Goal: Find specific page/section: Find specific page/section

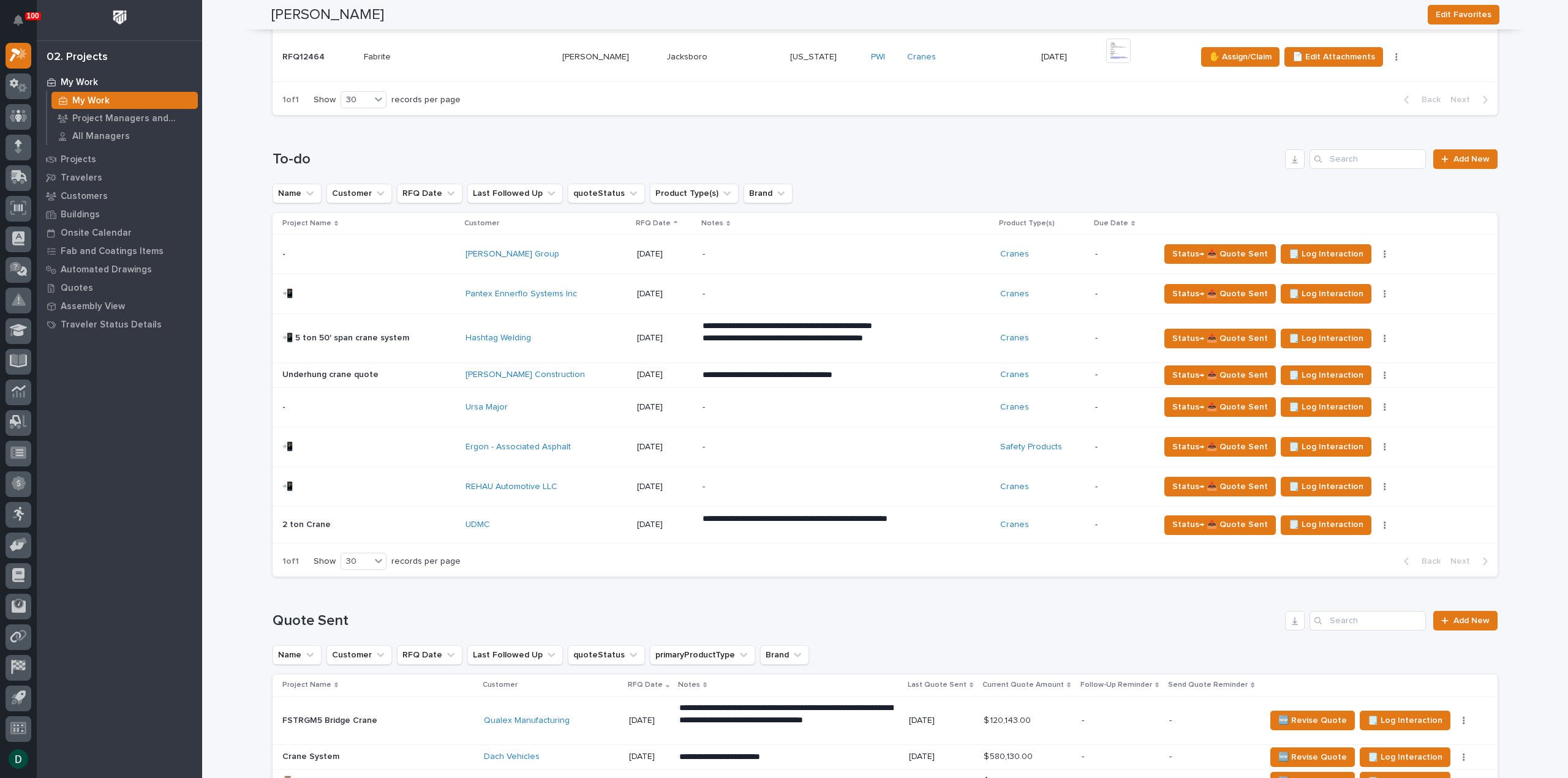
scroll to position [735, 0]
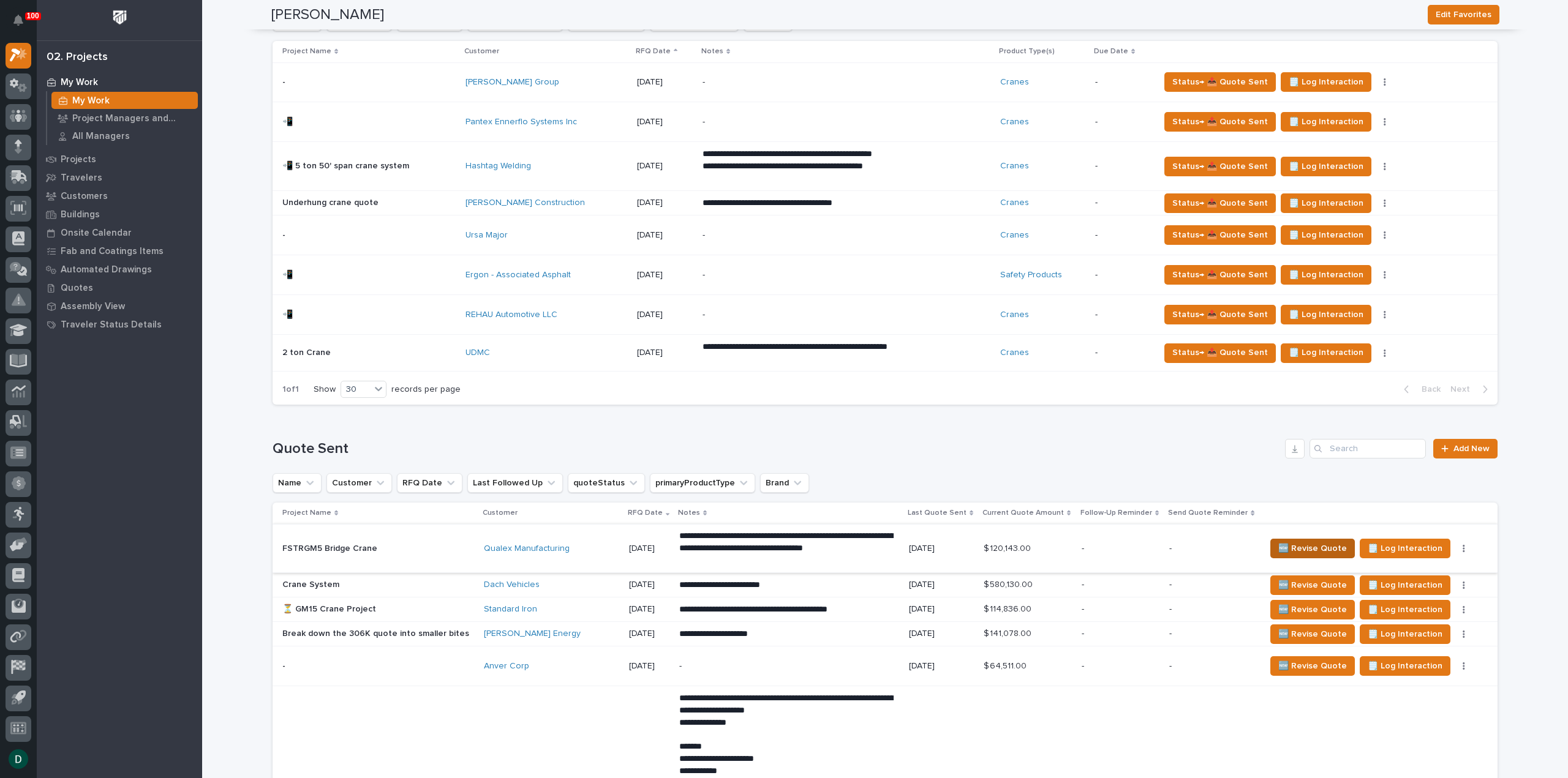
click at [1299, 547] on span "🆕 Revise Quote" at bounding box center [1312, 549] width 68 height 14
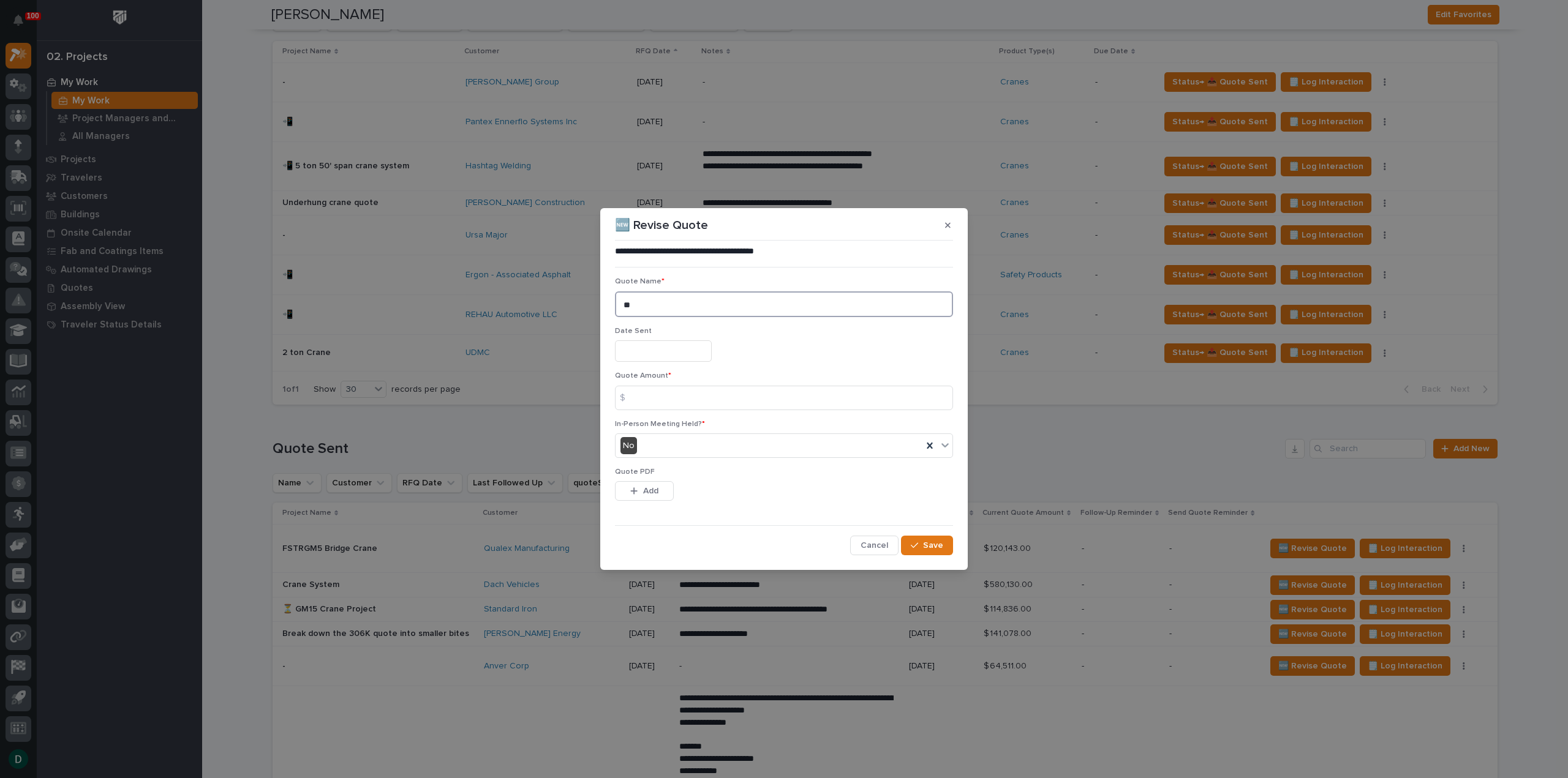
click at [666, 307] on textarea "**" at bounding box center [784, 304] width 338 height 26
click at [654, 350] on input "text" at bounding box center [663, 351] width 97 height 22
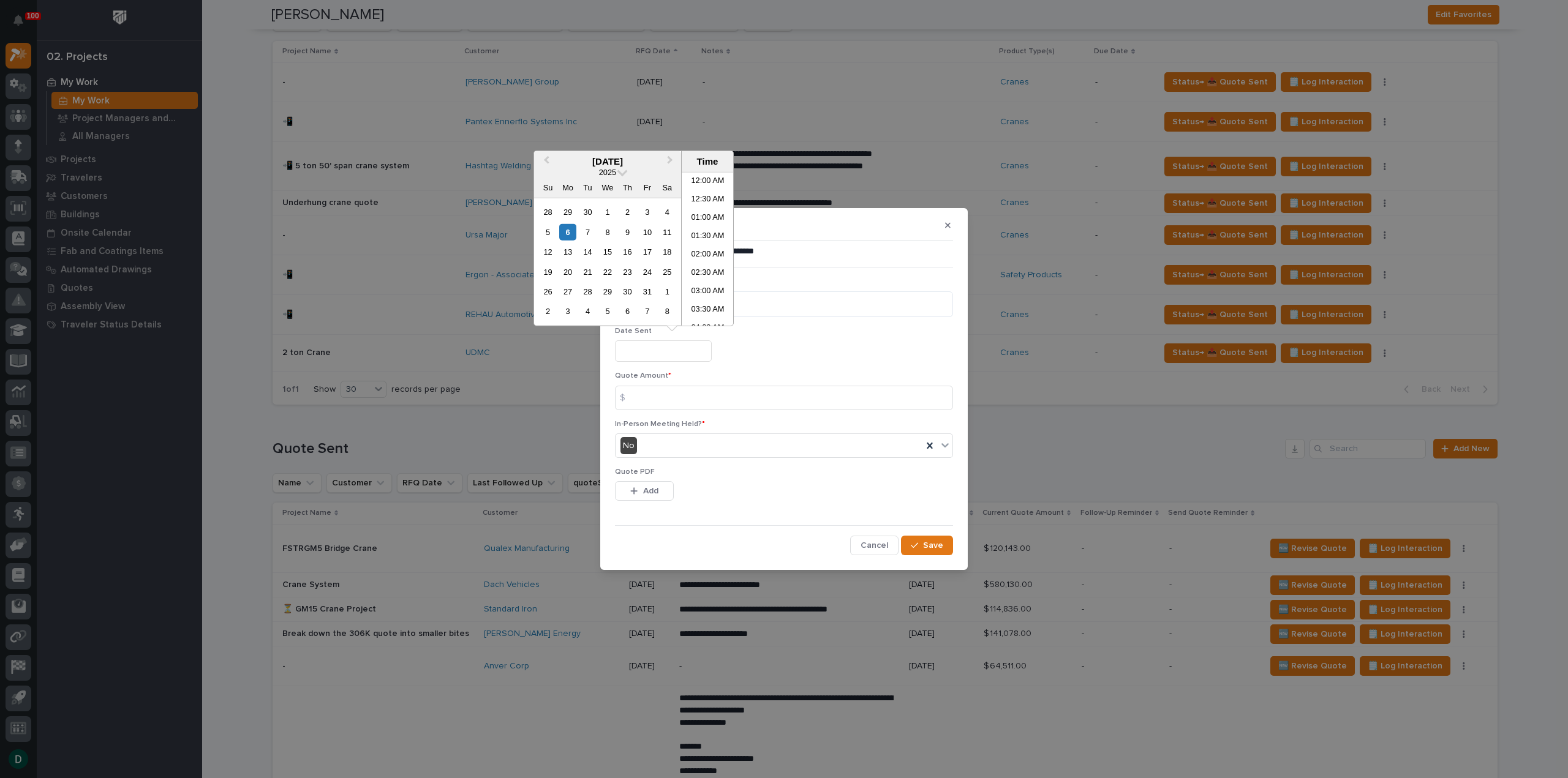
scroll to position [484, 0]
click at [568, 229] on div "6" at bounding box center [567, 232] width 17 height 17
type input "**********"
click at [737, 403] on input at bounding box center [784, 397] width 338 height 24
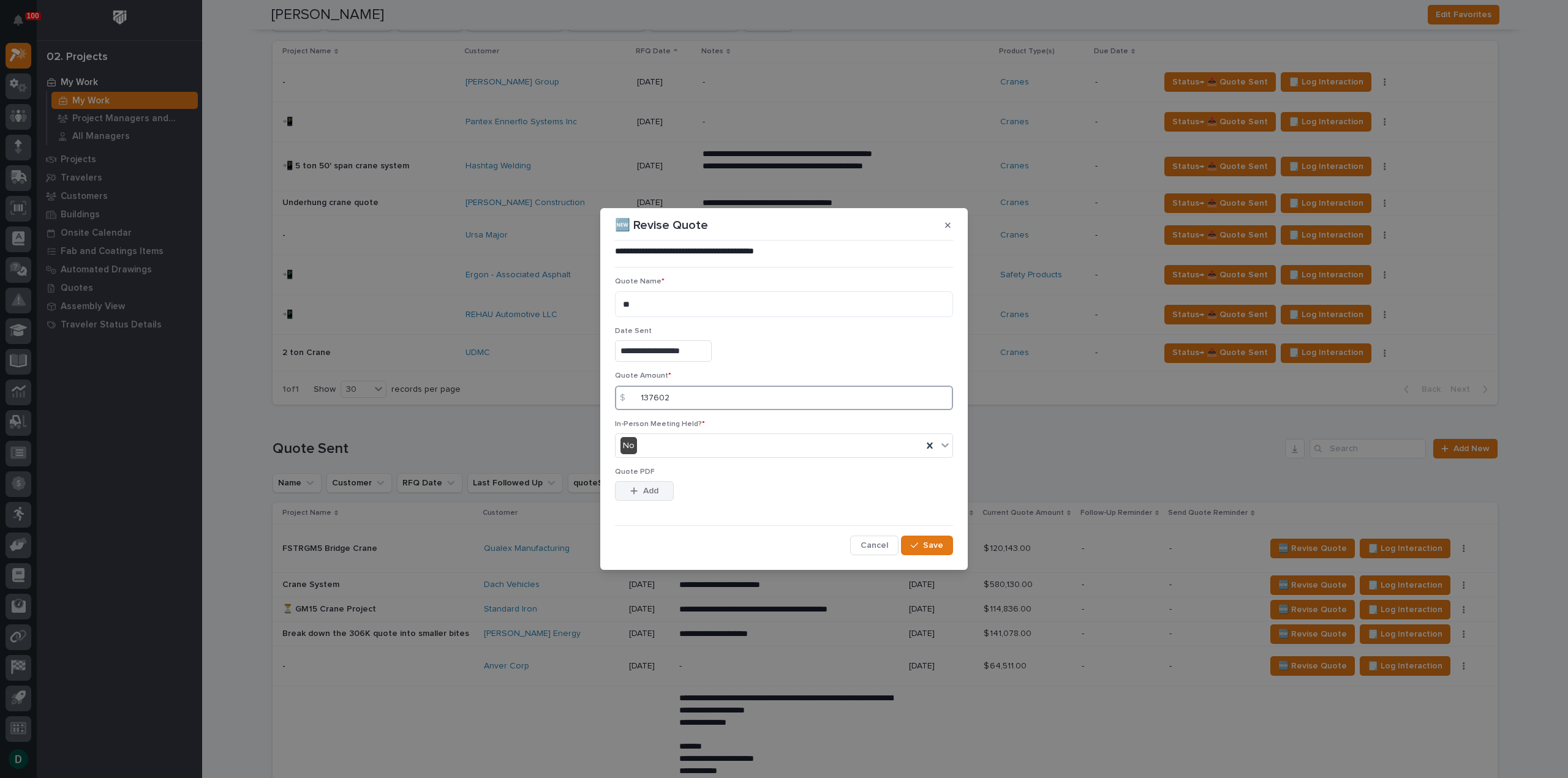
type input "137602"
click at [660, 496] on button "Add" at bounding box center [644, 491] width 59 height 19
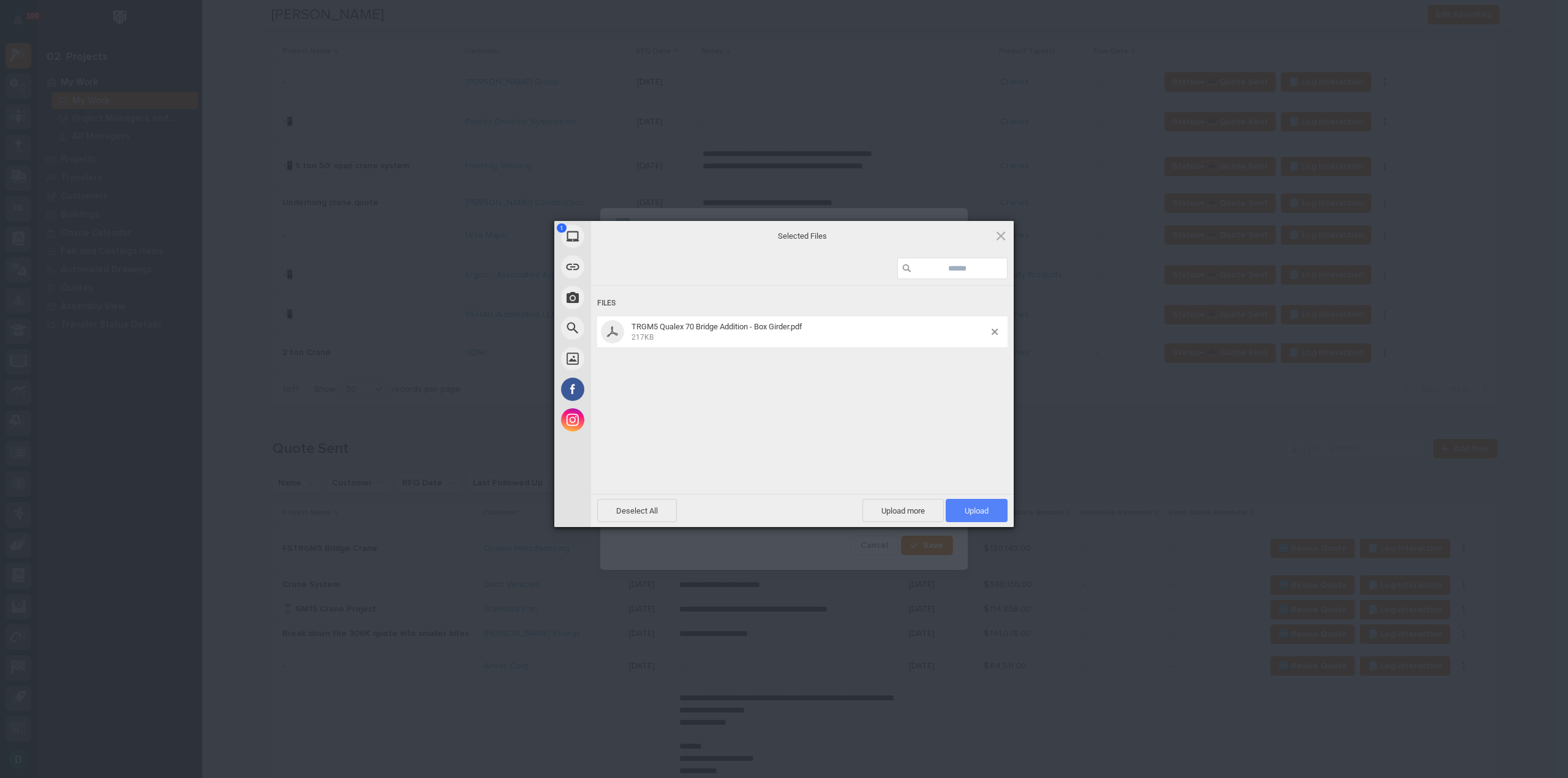
click at [963, 506] on span "Upload 1" at bounding box center [976, 510] width 62 height 23
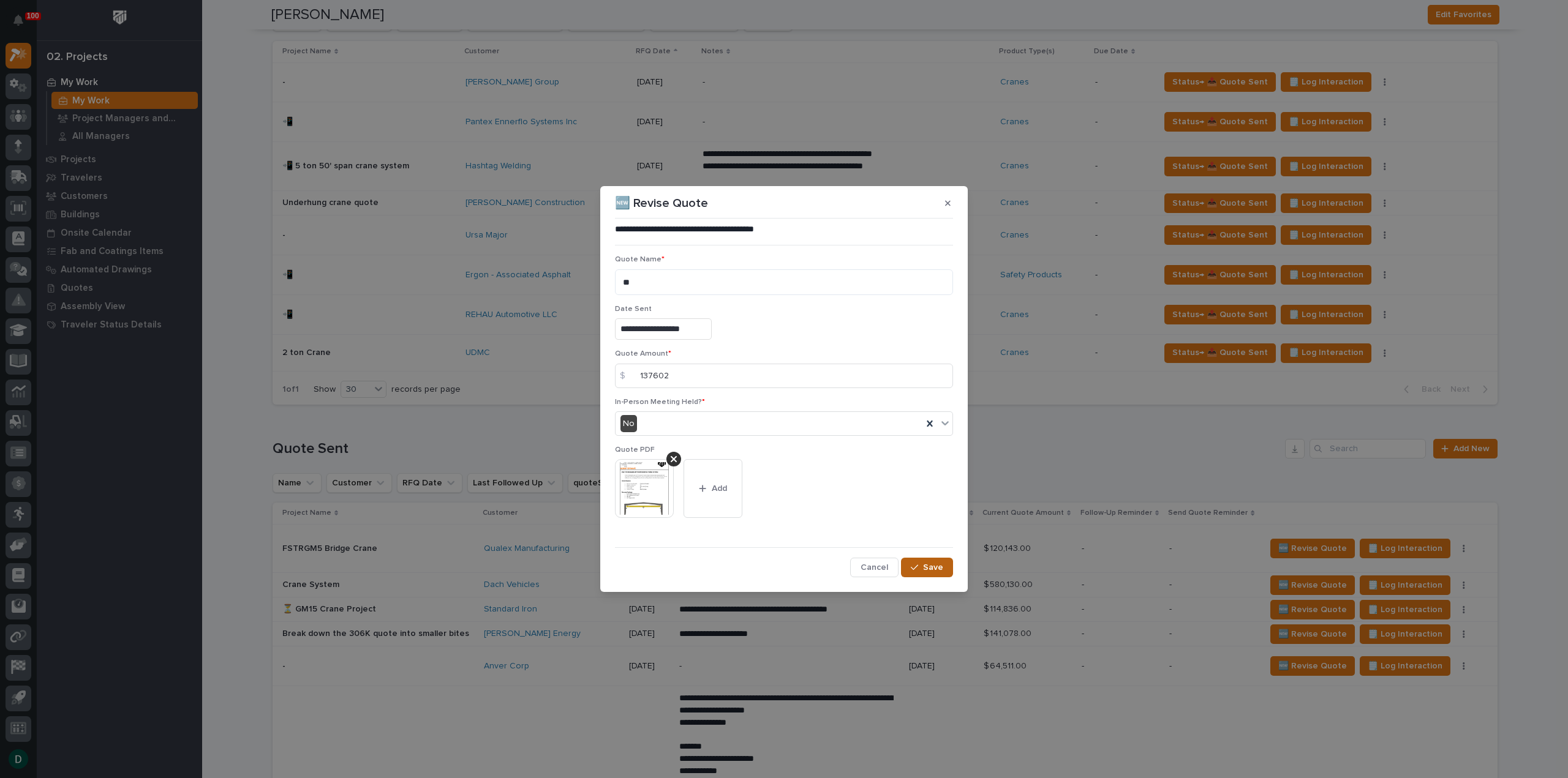
click at [945, 562] on button "Save" at bounding box center [926, 567] width 52 height 19
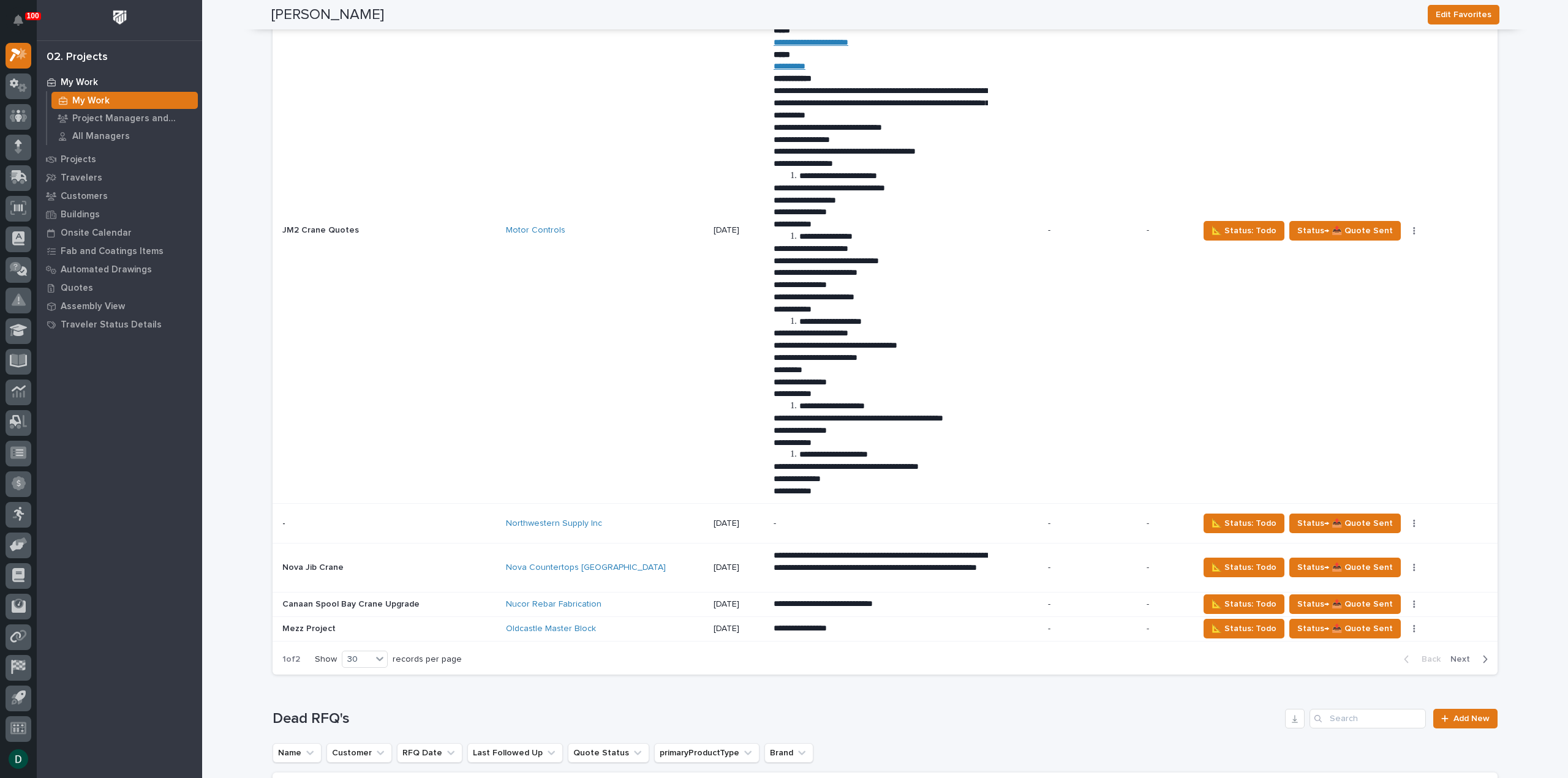
scroll to position [3979, 0]
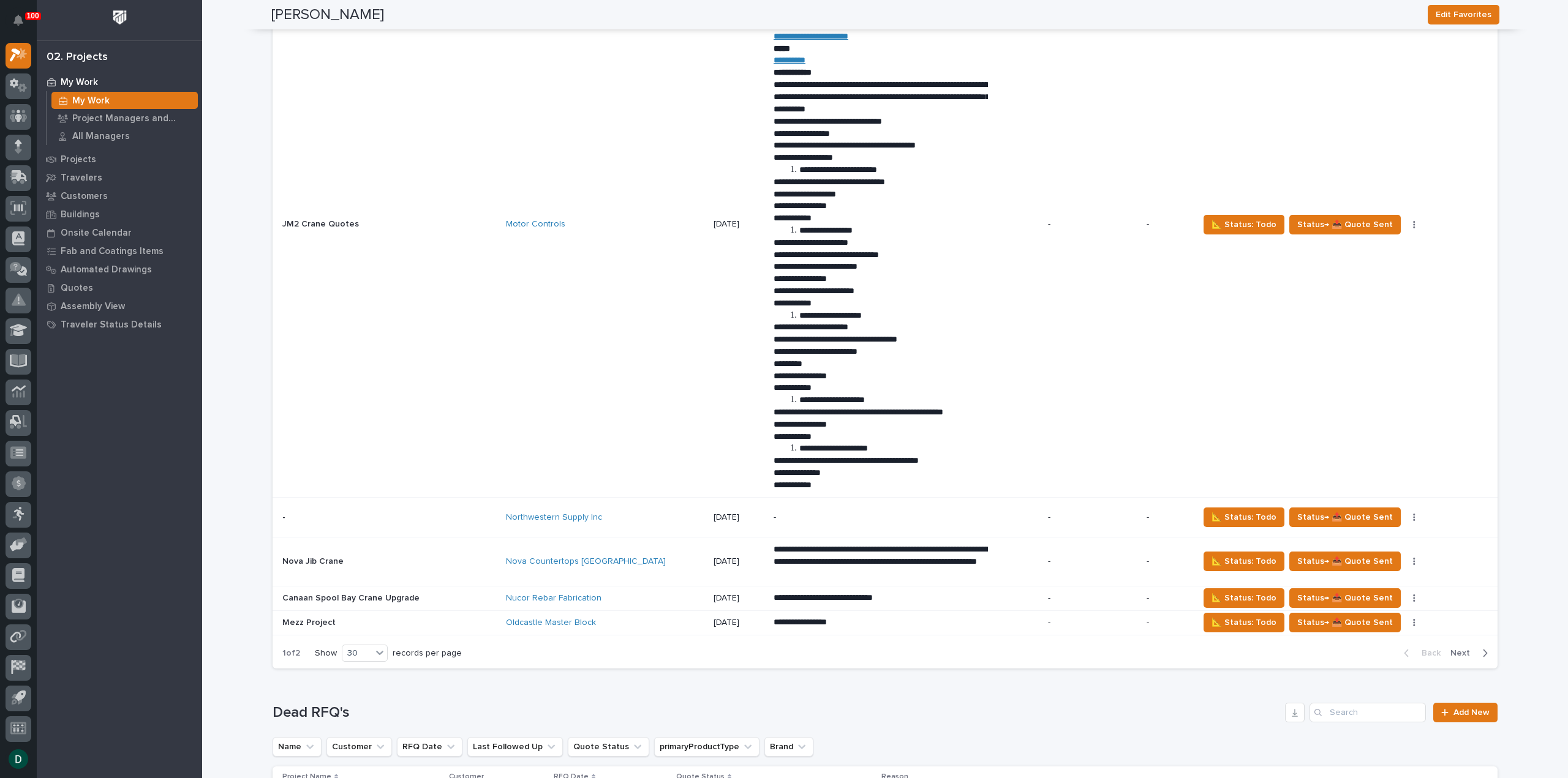
drag, startPoint x: 1464, startPoint y: 638, endPoint x: 1038, endPoint y: 561, distance: 432.9
click at [1464, 648] on span "Next" at bounding box center [1463, 653] width 27 height 11
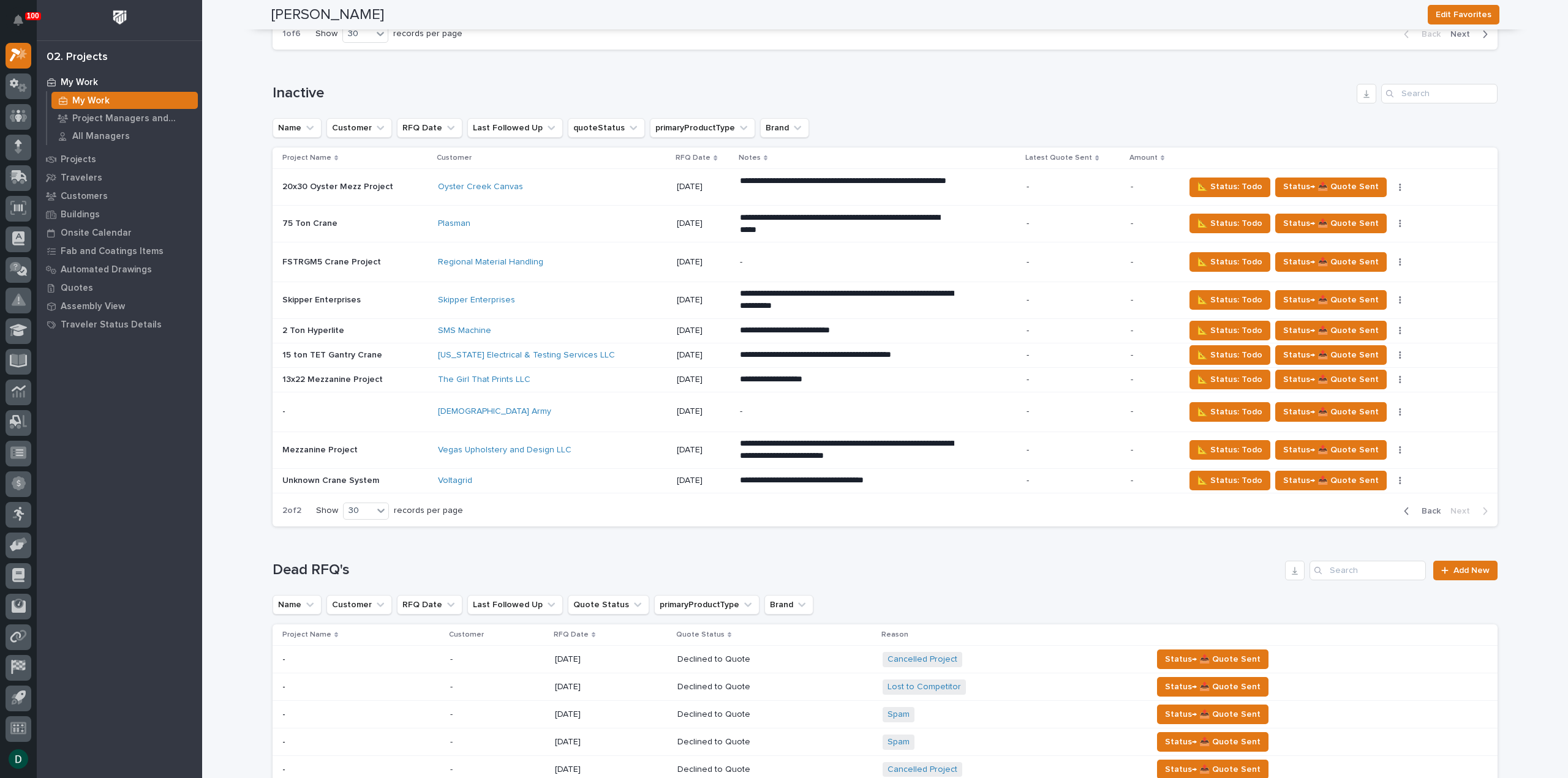
scroll to position [2632, 0]
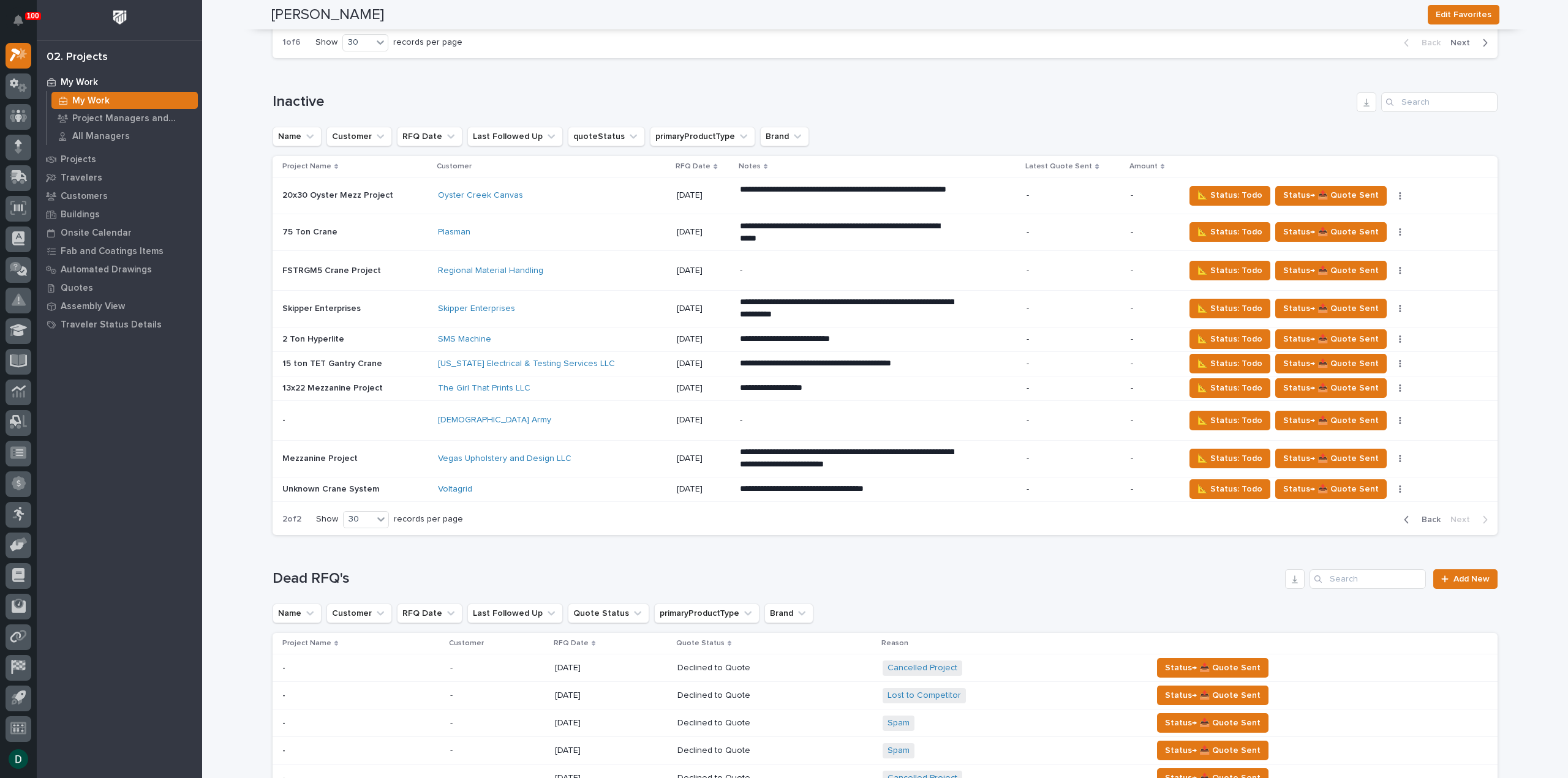
click at [386, 359] on p at bounding box center [355, 364] width 146 height 10
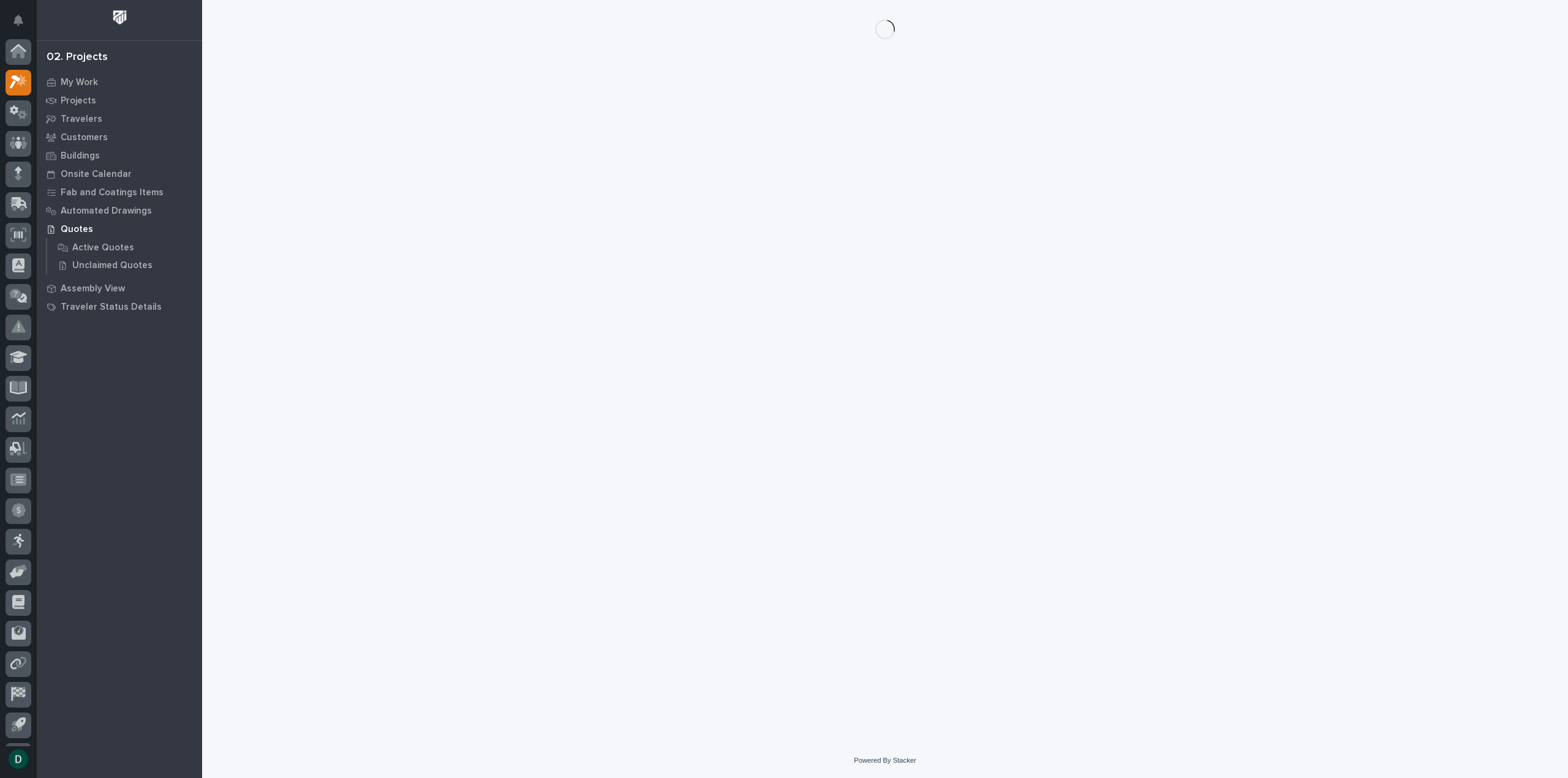
scroll to position [27, 0]
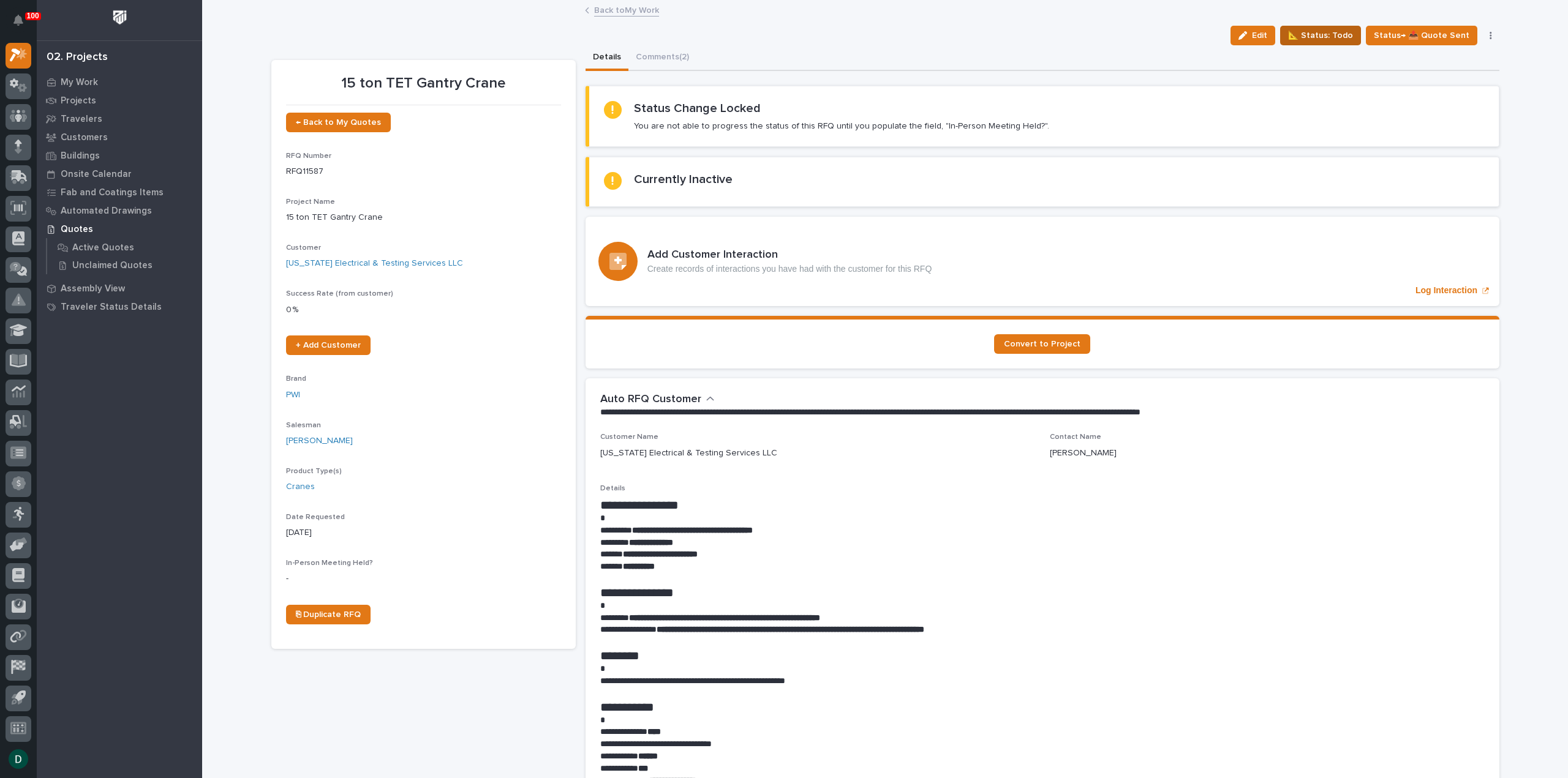
click at [1336, 32] on span "📐 Status: Todo" at bounding box center [1320, 35] width 65 height 14
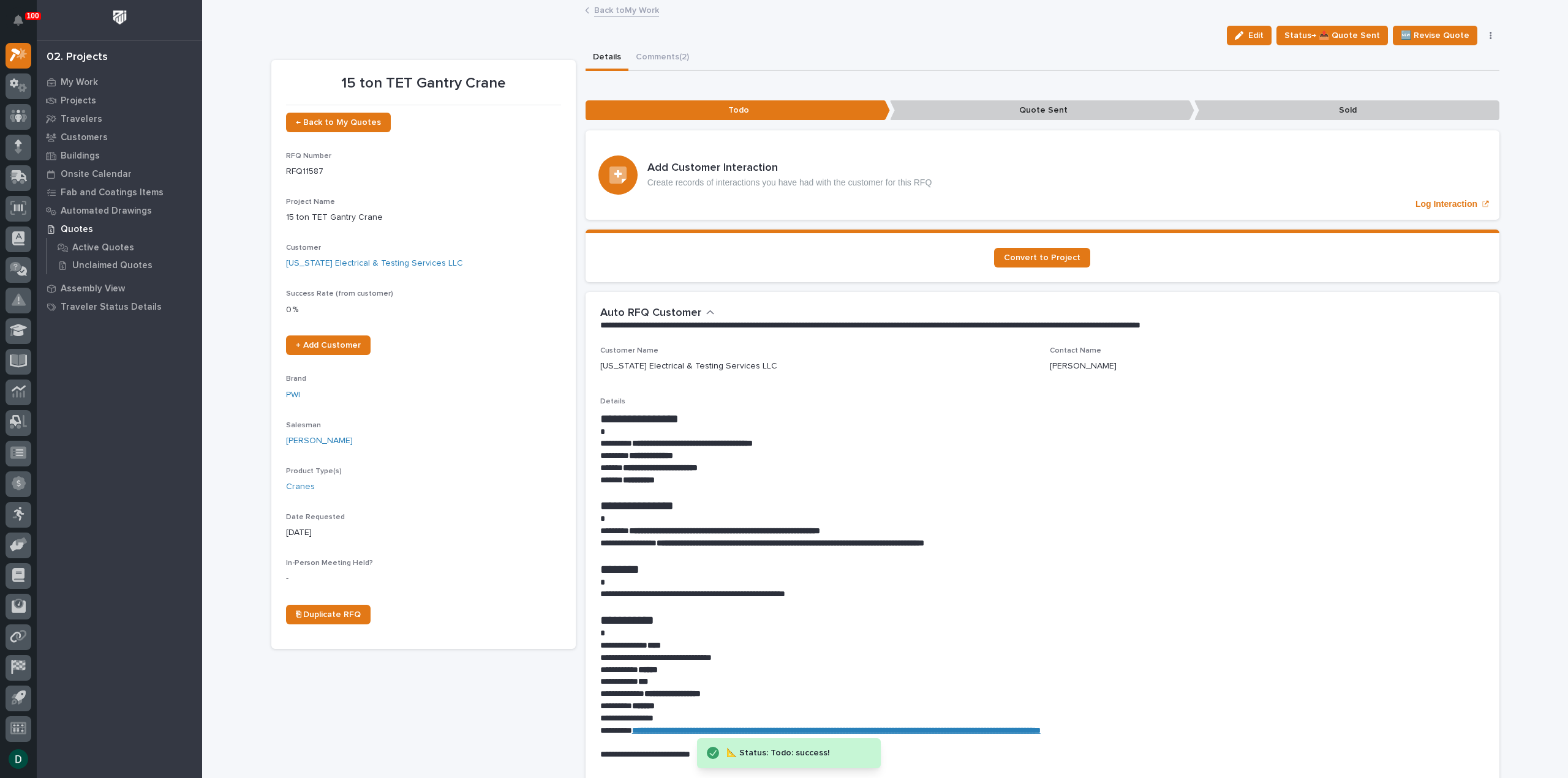
click at [638, 10] on link "Back to My Work" at bounding box center [626, 10] width 65 height 14
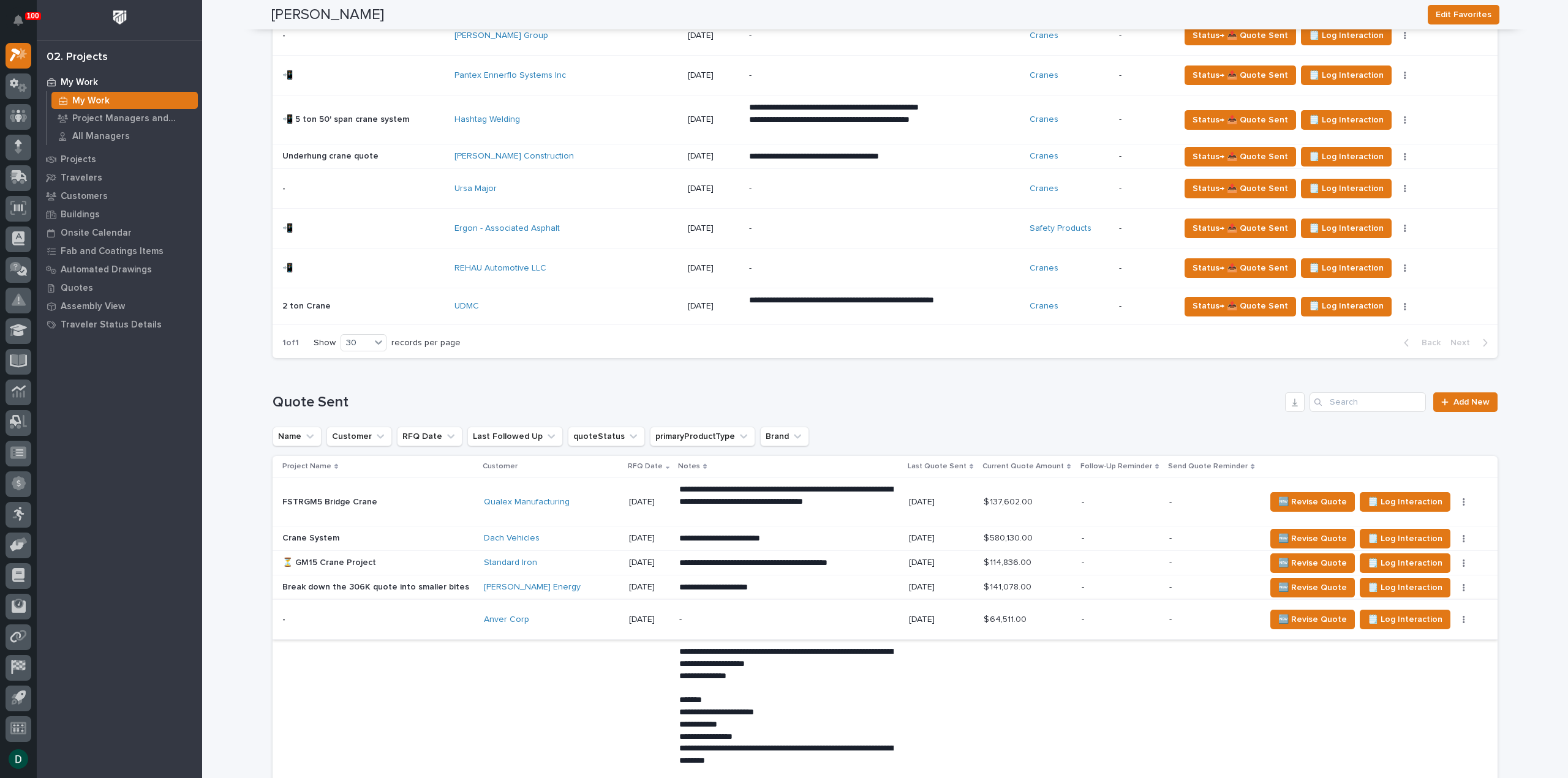
scroll to position [551, 0]
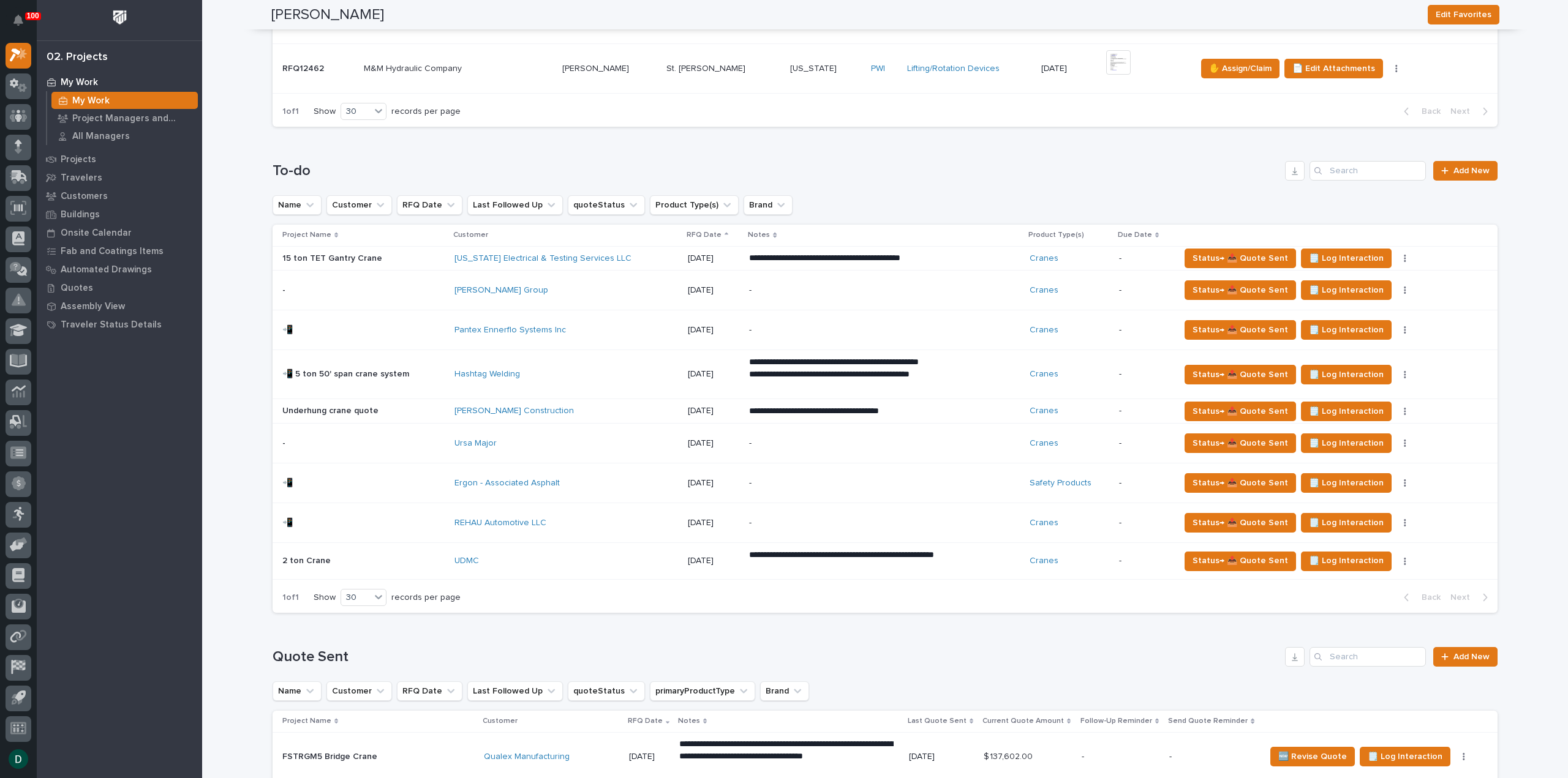
click at [411, 254] on p at bounding box center [364, 258] width 163 height 10
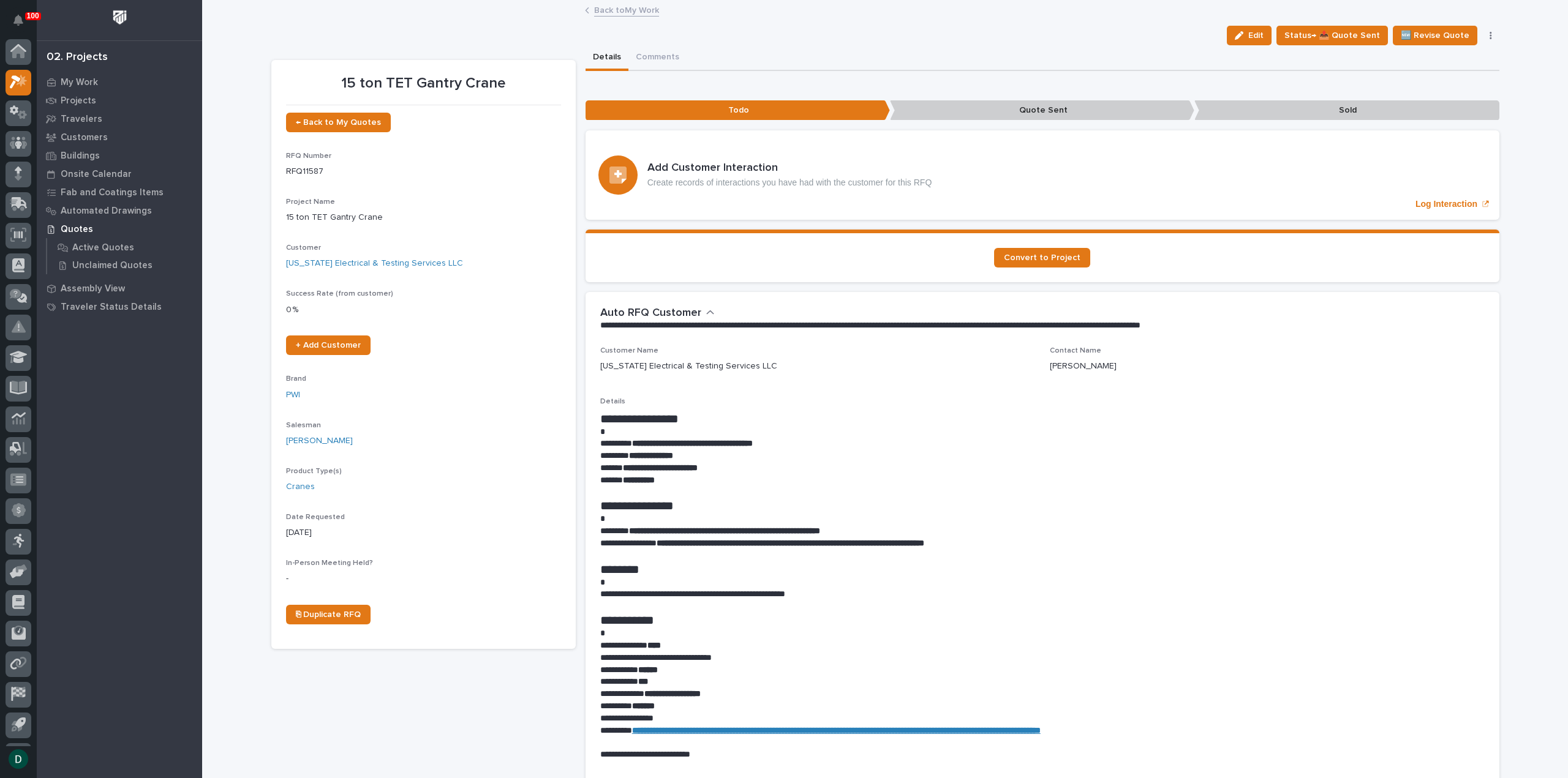
scroll to position [27, 0]
click at [621, 10] on link "Back to My Work" at bounding box center [626, 10] width 65 height 14
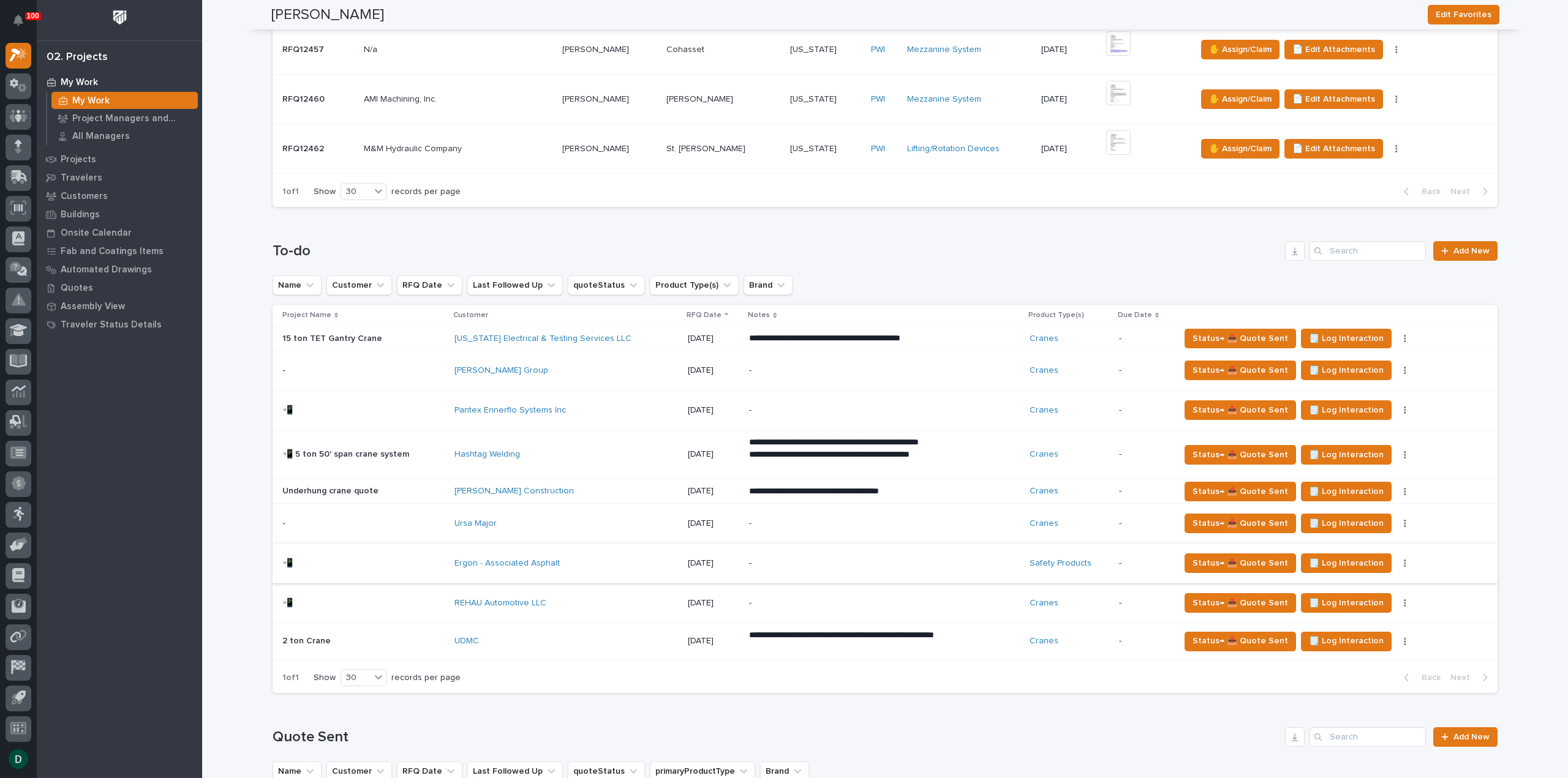
scroll to position [490, 0]
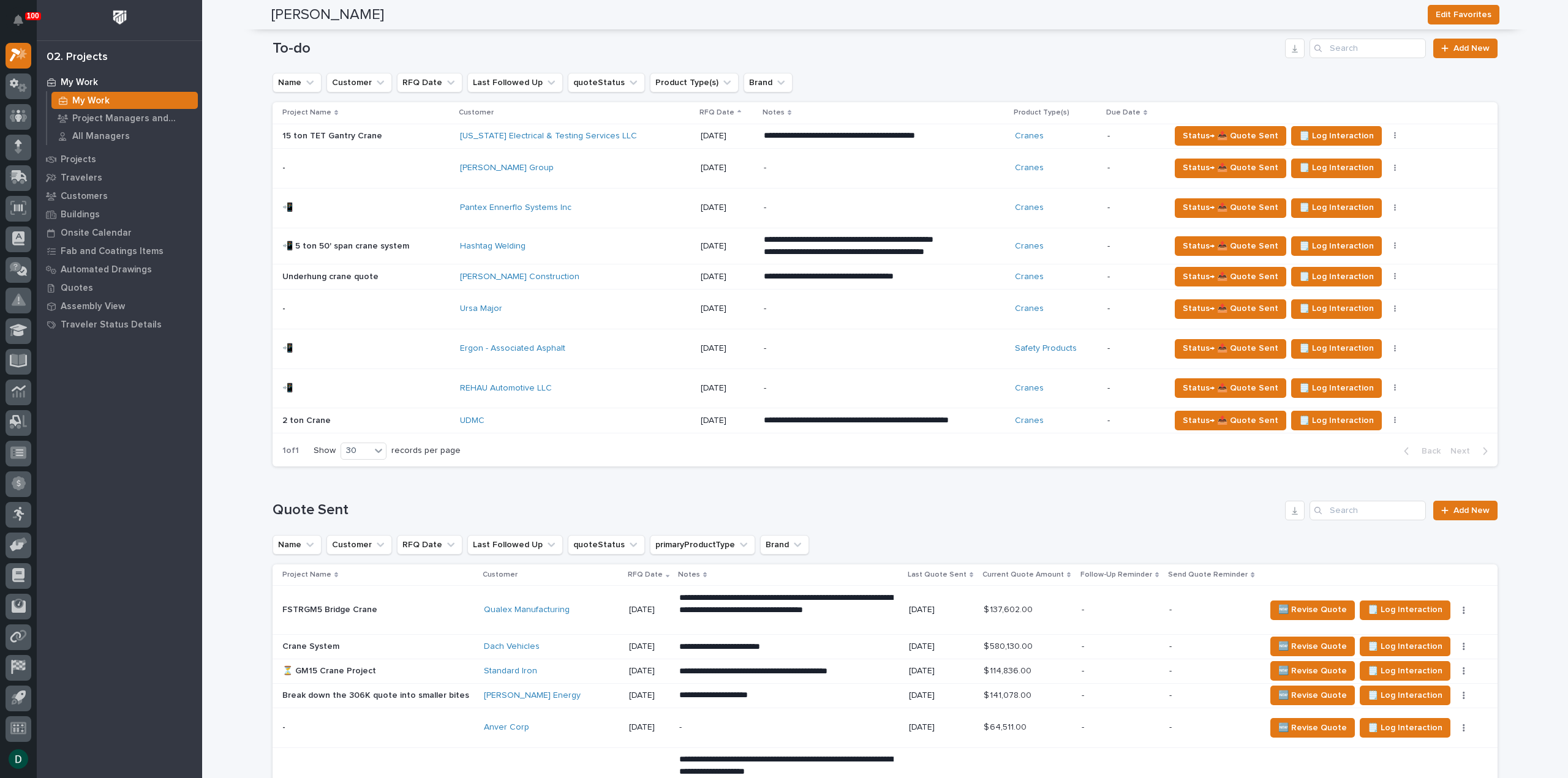
scroll to position [551, 0]
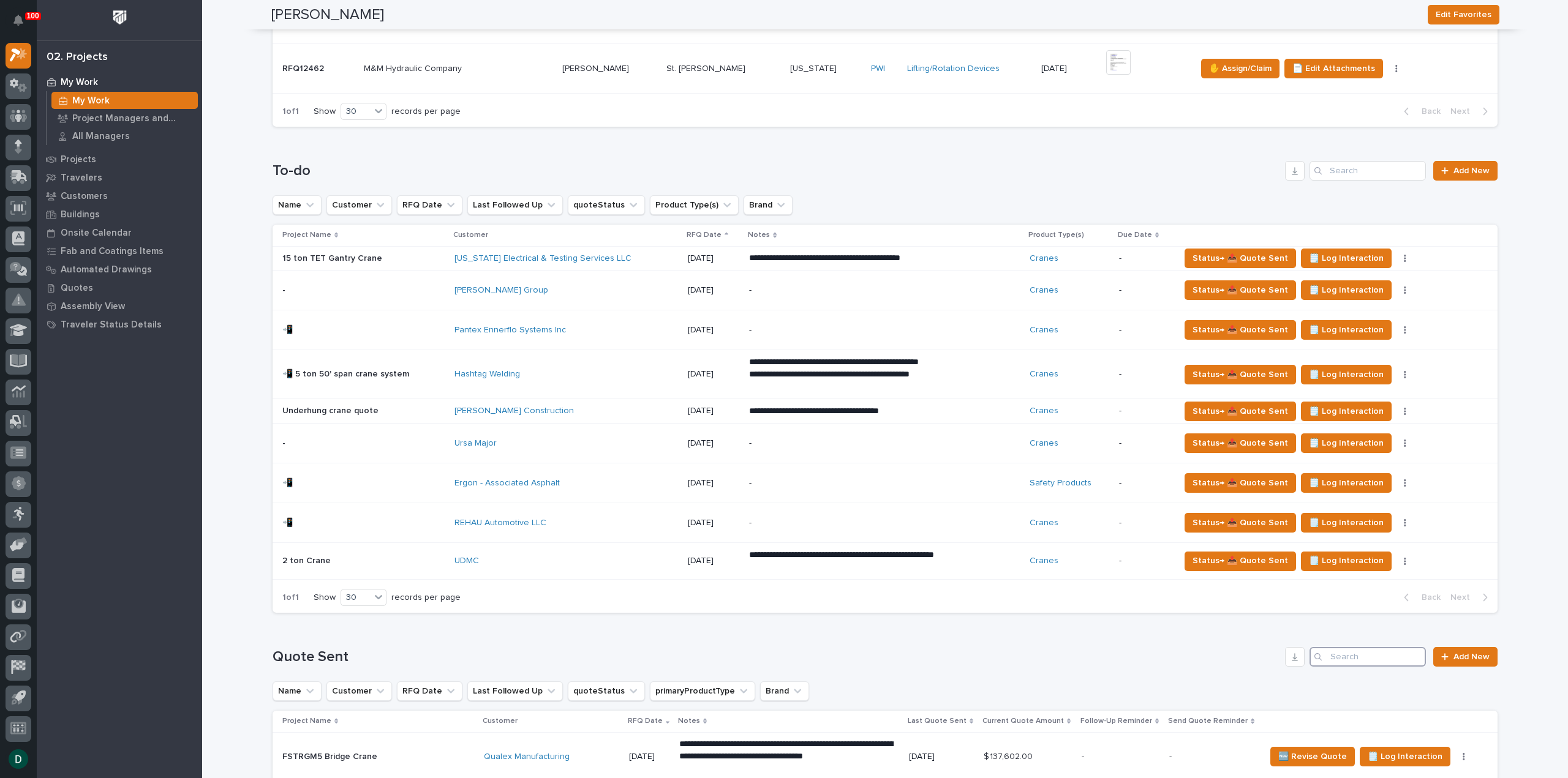
click at [1353, 653] on input "Search" at bounding box center [1368, 657] width 117 height 19
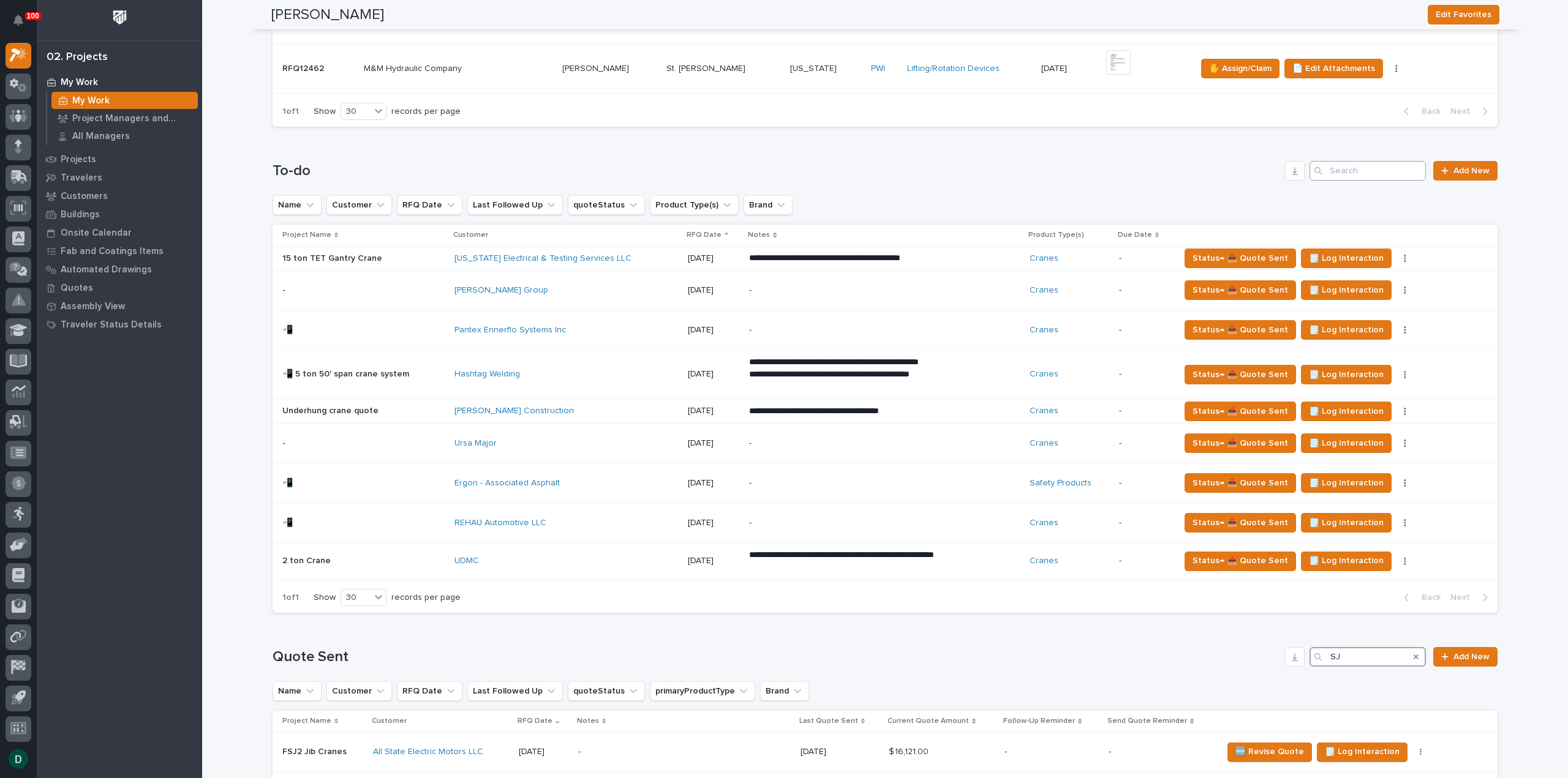
type input "SJ"
click at [1360, 174] on input "Search" at bounding box center [1368, 171] width 117 height 19
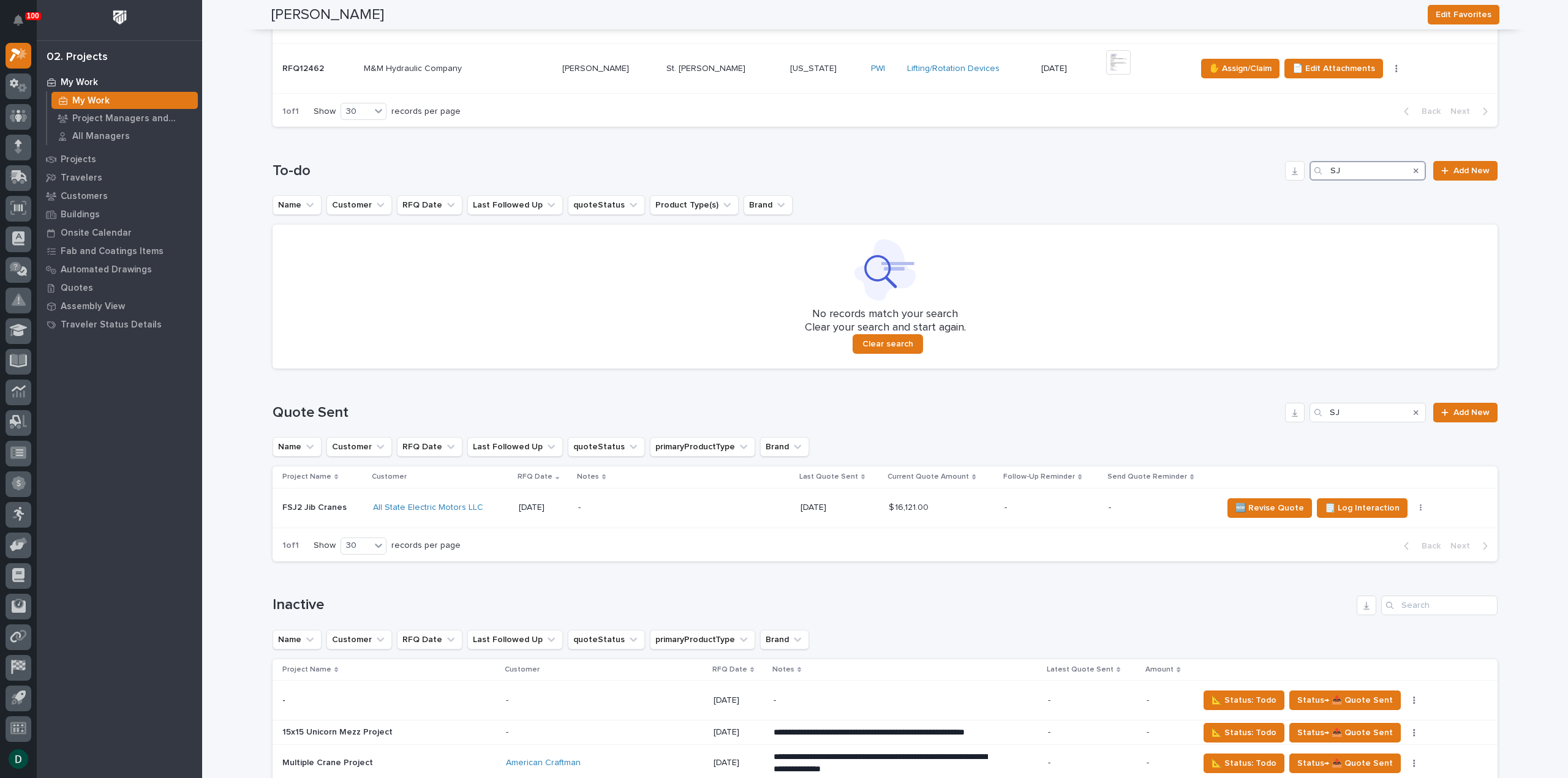
type input "SJ"
click at [1413, 167] on icon "Search" at bounding box center [1416, 171] width 5 height 7
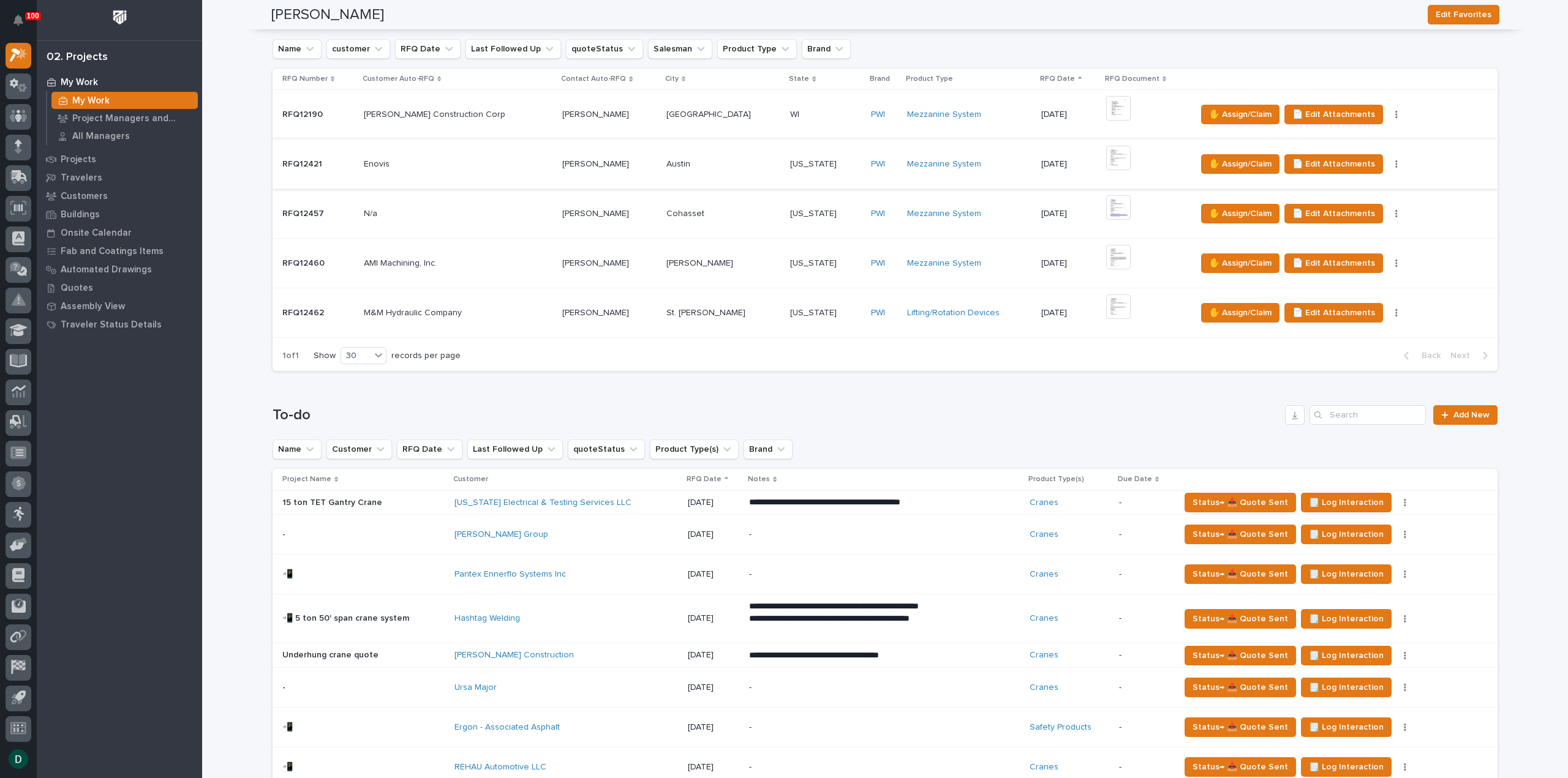
scroll to position [306, 0]
click at [96, 194] on p "Customers" at bounding box center [84, 196] width 47 height 11
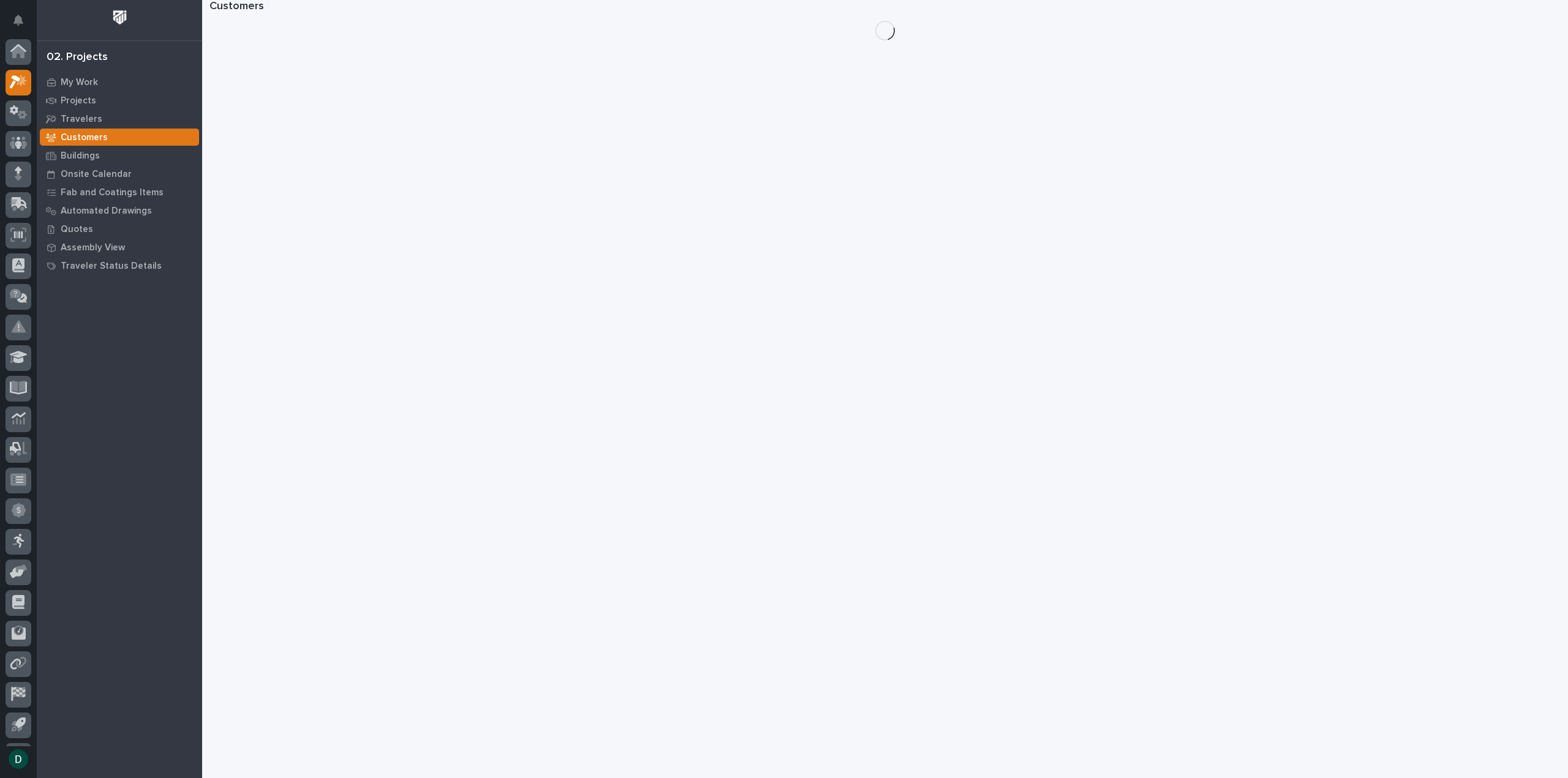
scroll to position [27, 0]
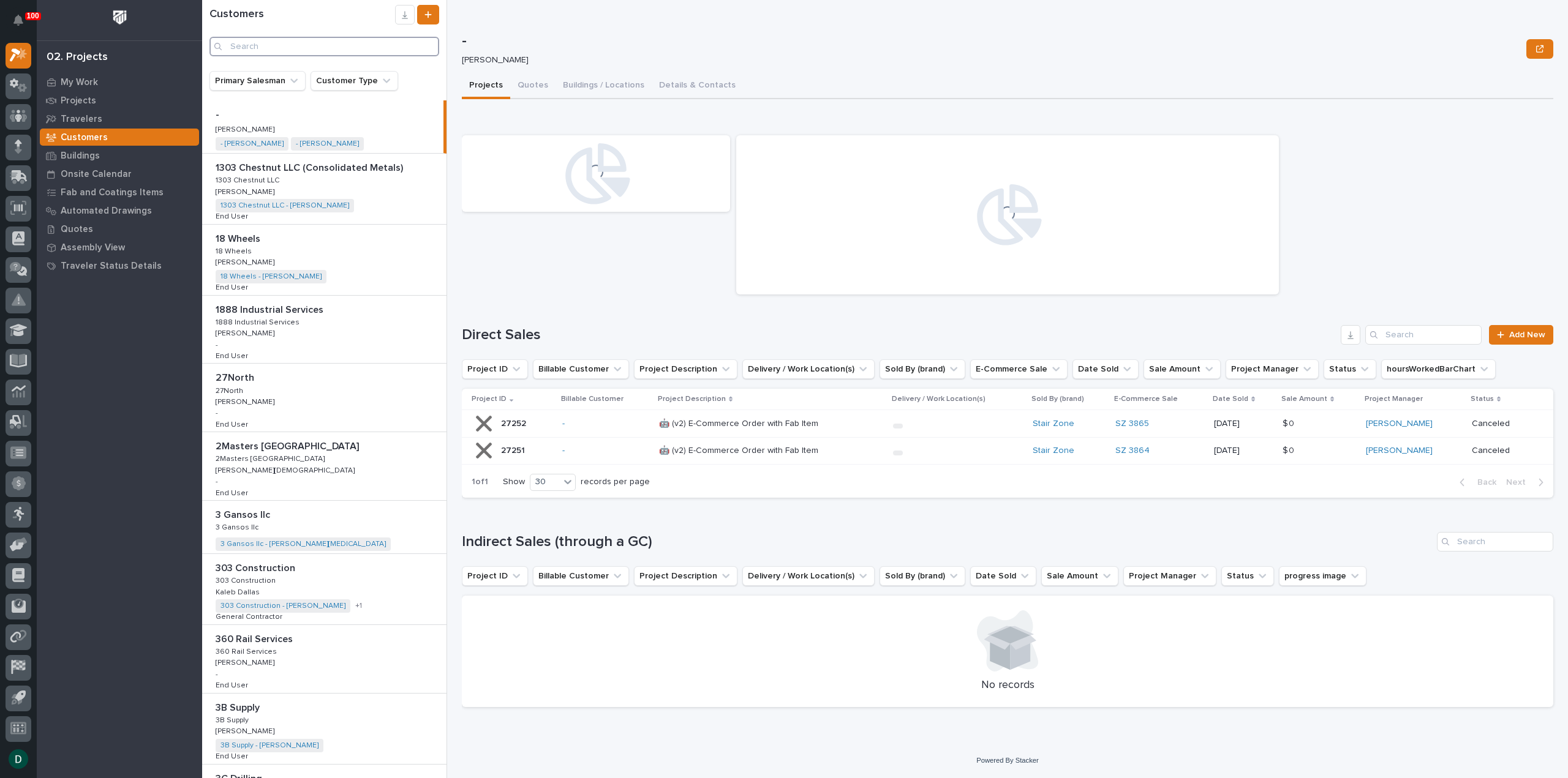
click at [303, 46] on input "Search" at bounding box center [324, 47] width 229 height 19
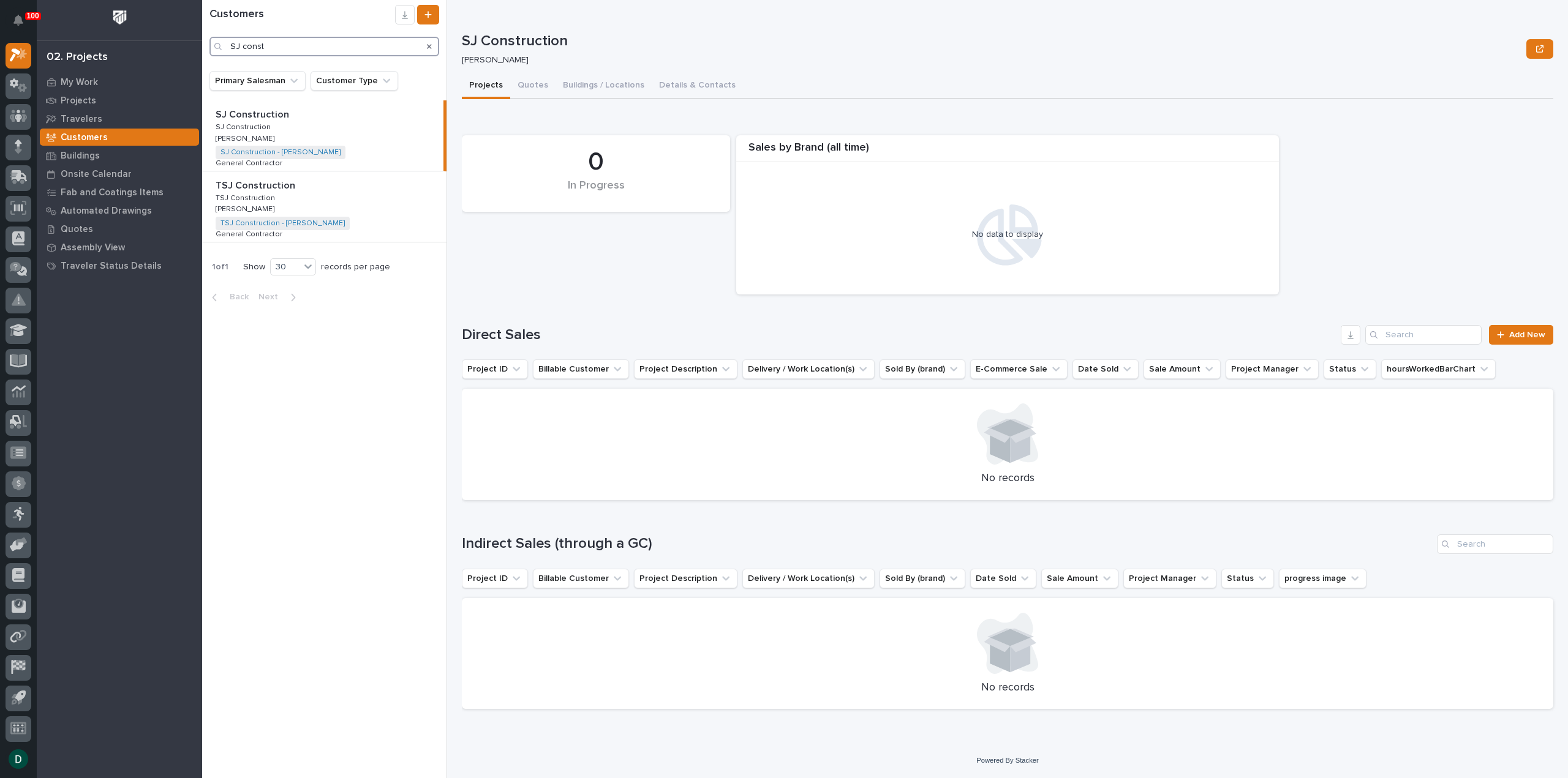
type input "SJ const"
click at [253, 124] on p "SJ Construction" at bounding box center [245, 126] width 58 height 11
click at [279, 153] on link "SJ Construction - Heesu Kang" at bounding box center [280, 152] width 120 height 9
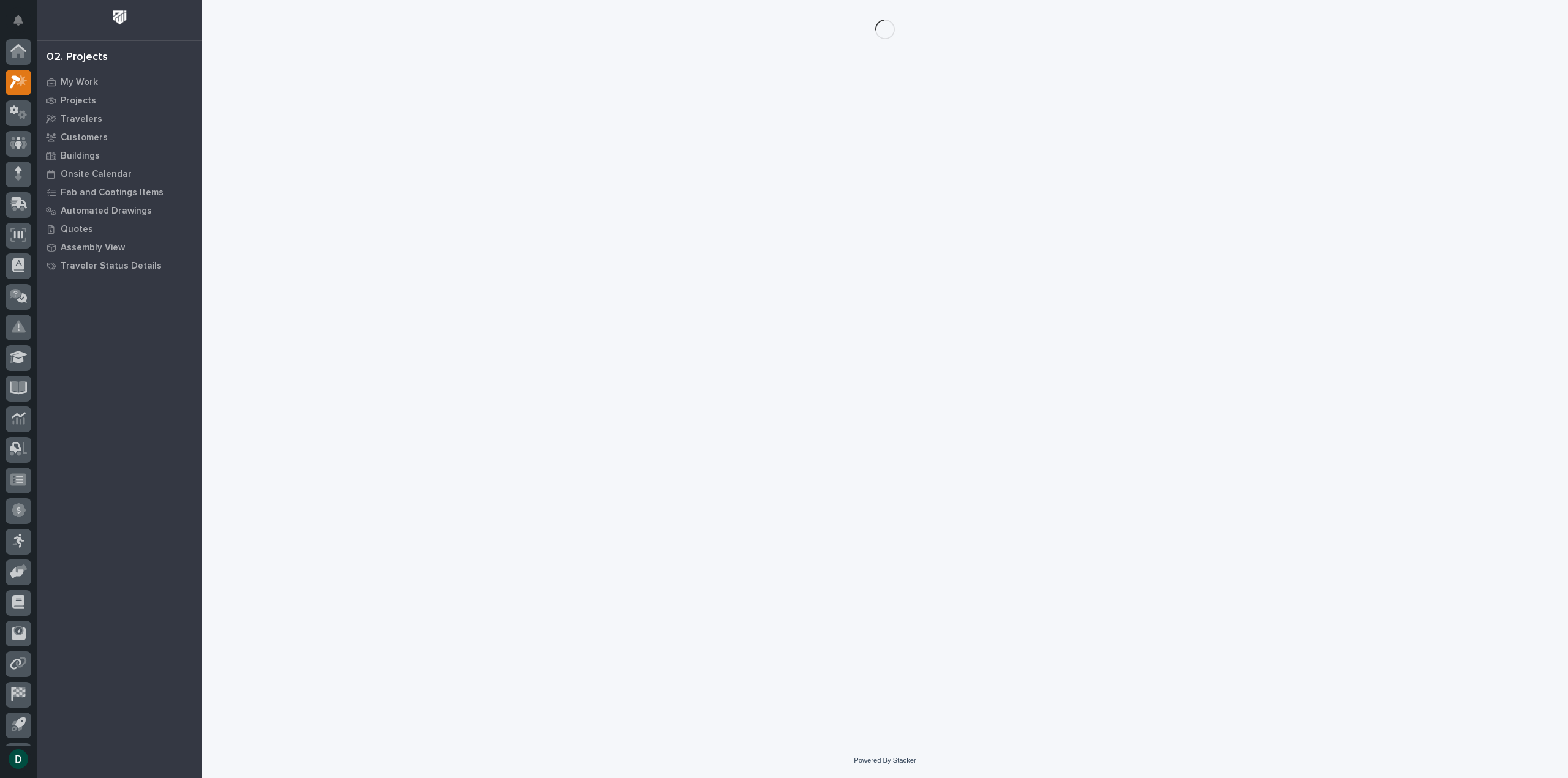
scroll to position [27, 0]
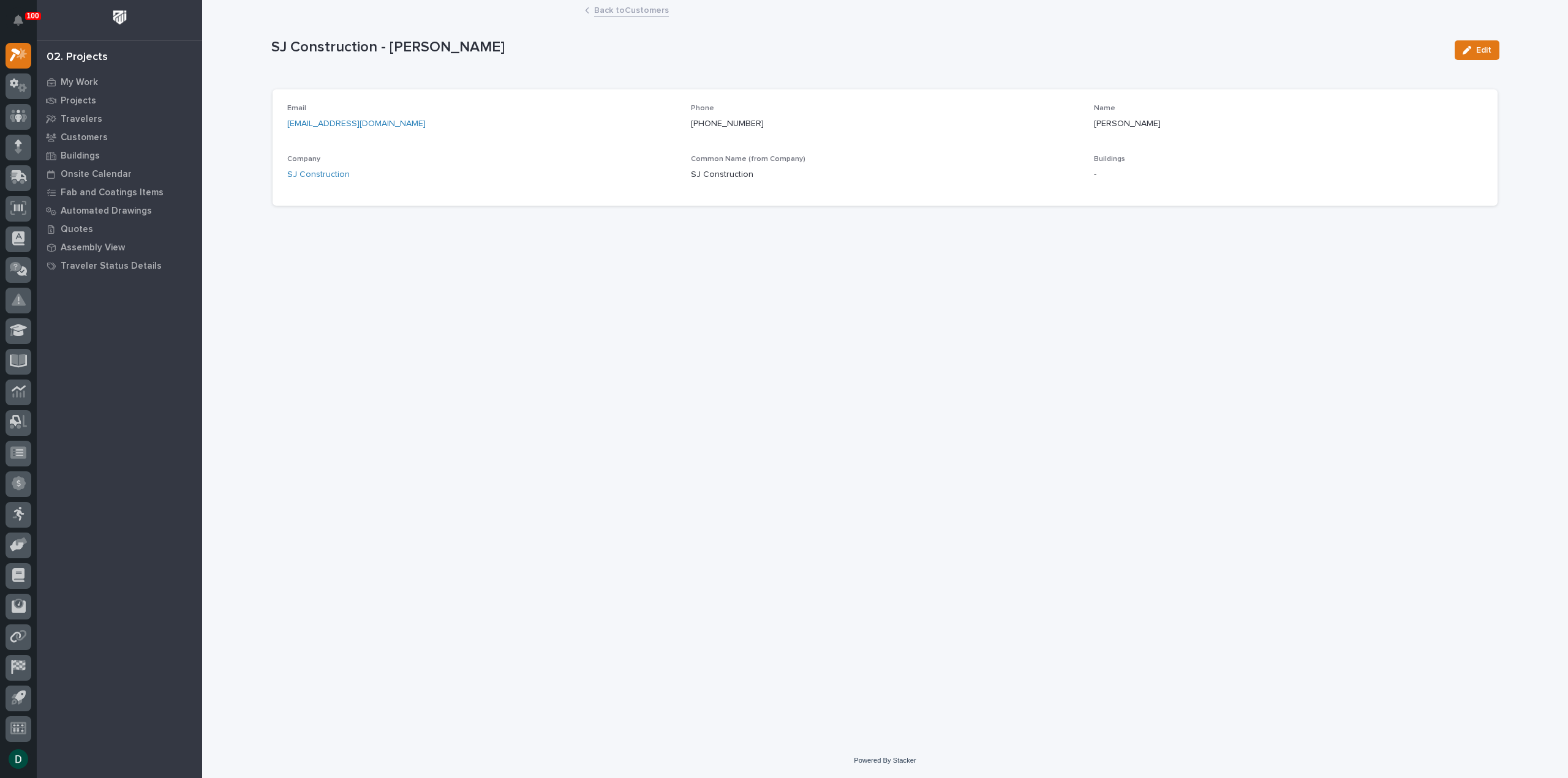
click at [665, 8] on link "Back to Customers" at bounding box center [631, 10] width 75 height 14
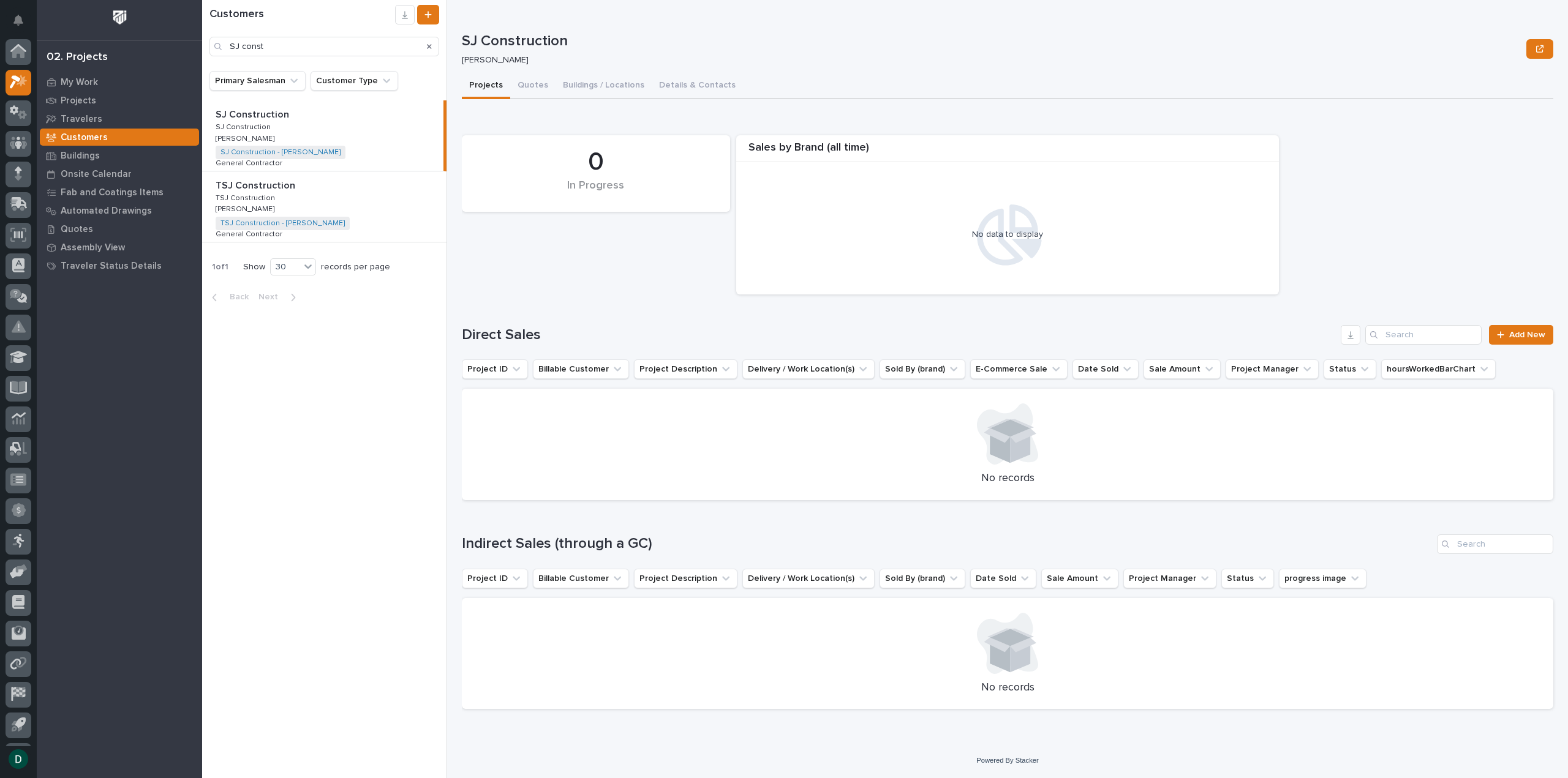
scroll to position [27, 0]
click at [539, 84] on button "Quotes" at bounding box center [533, 86] width 45 height 26
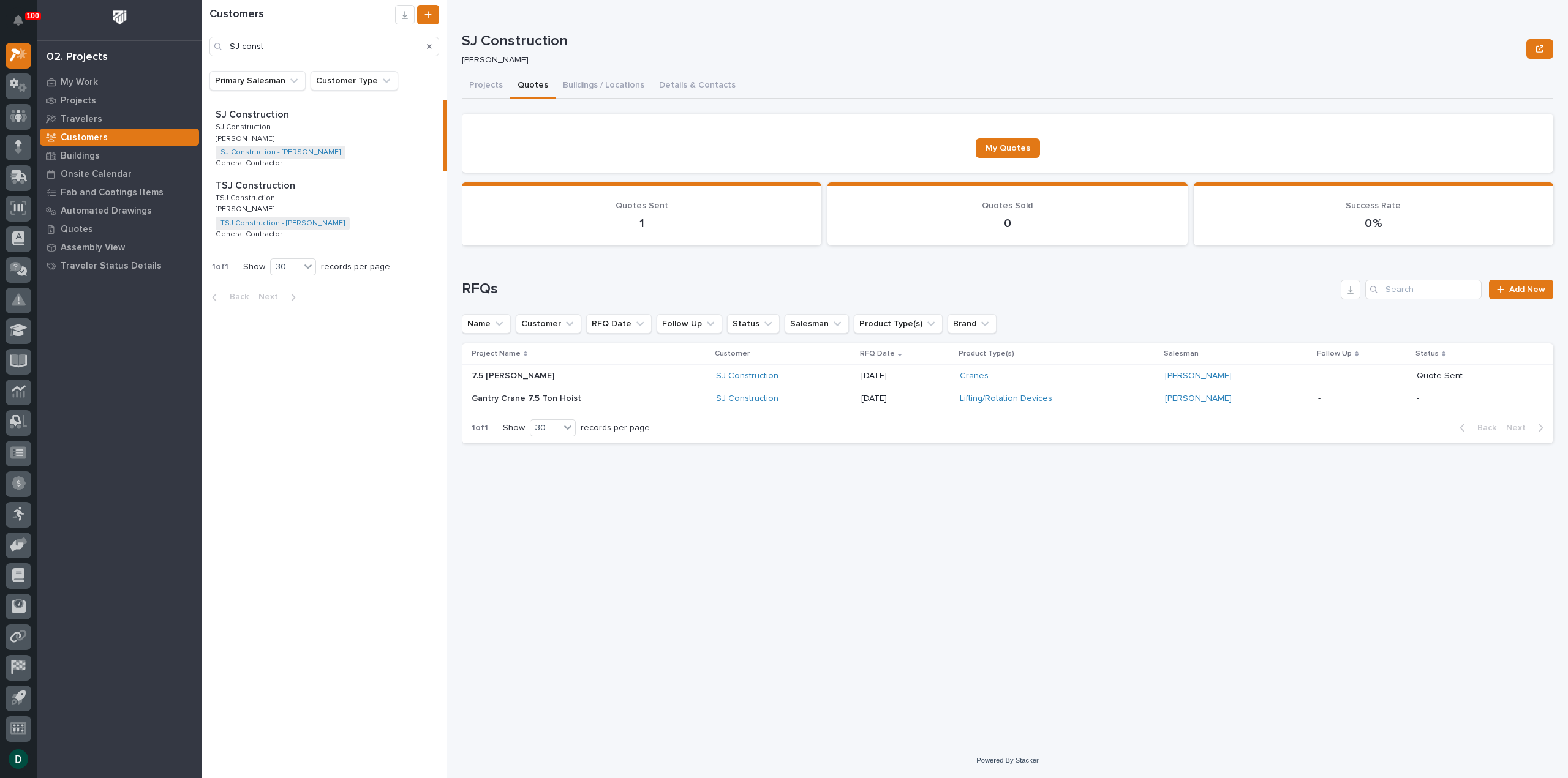
click at [680, 375] on p at bounding box center [579, 376] width 214 height 10
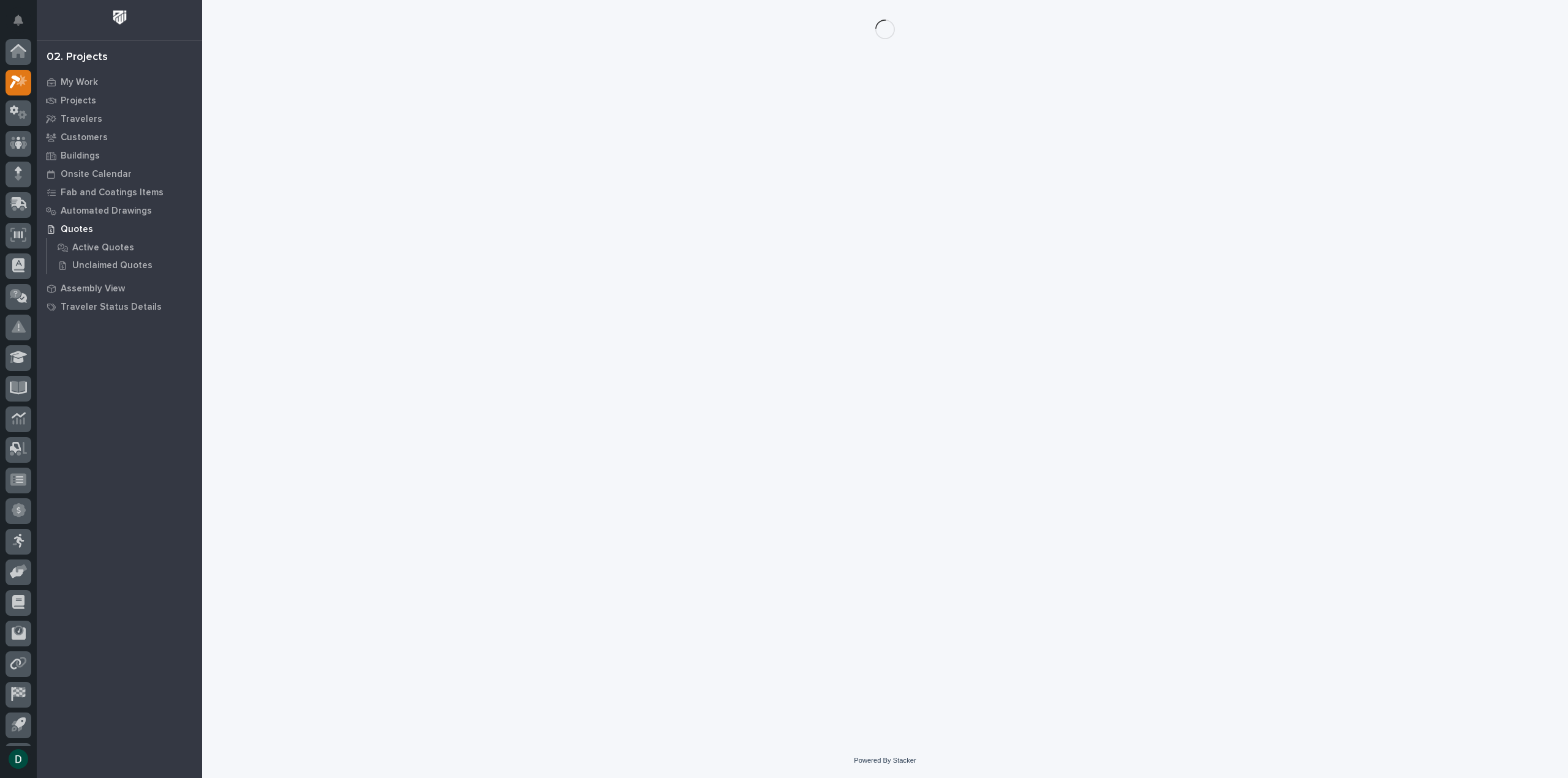
scroll to position [27, 0]
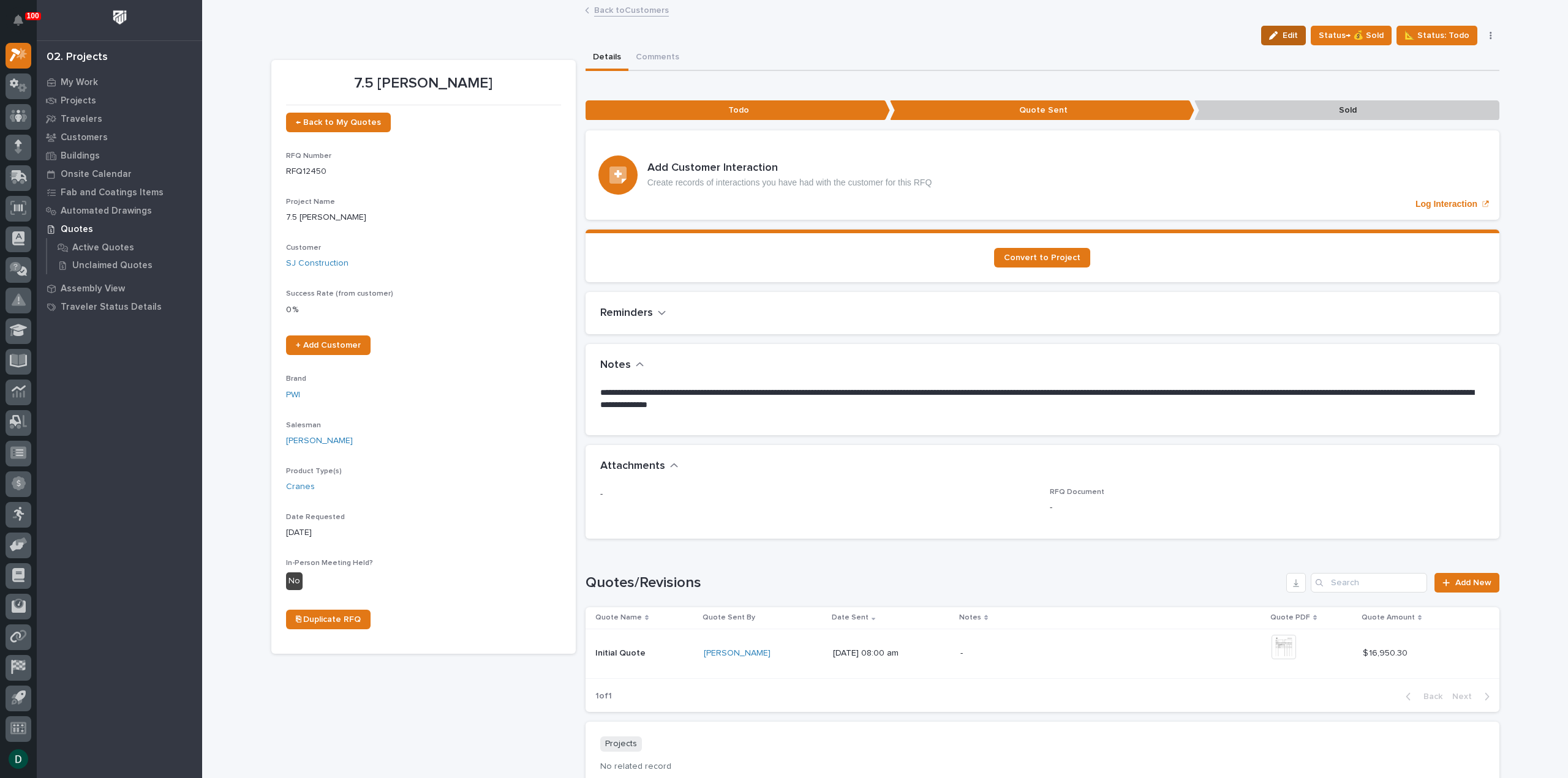
click at [1277, 35] on icon "button" at bounding box center [1273, 35] width 9 height 9
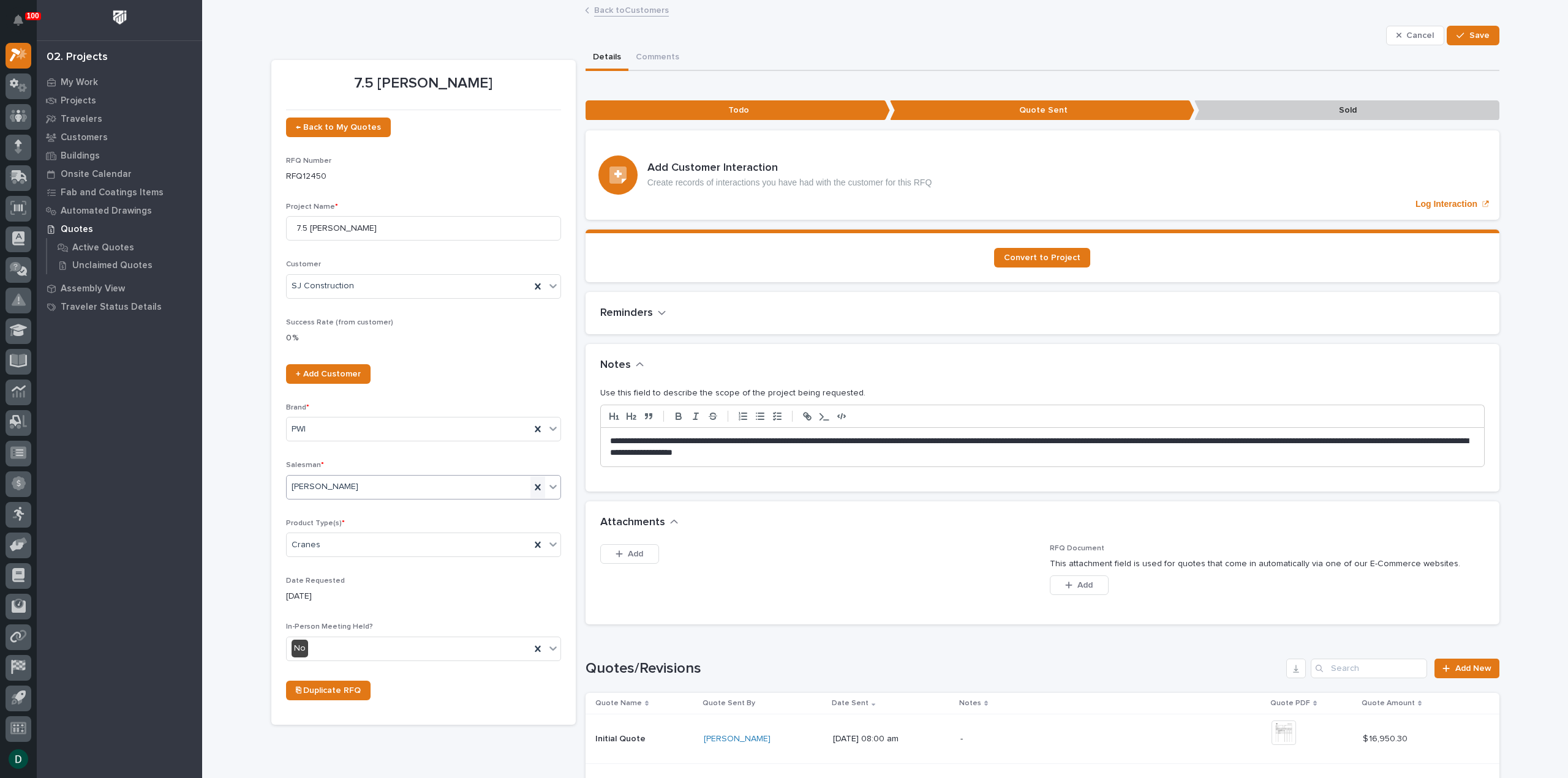
click at [537, 485] on icon at bounding box center [538, 487] width 12 height 12
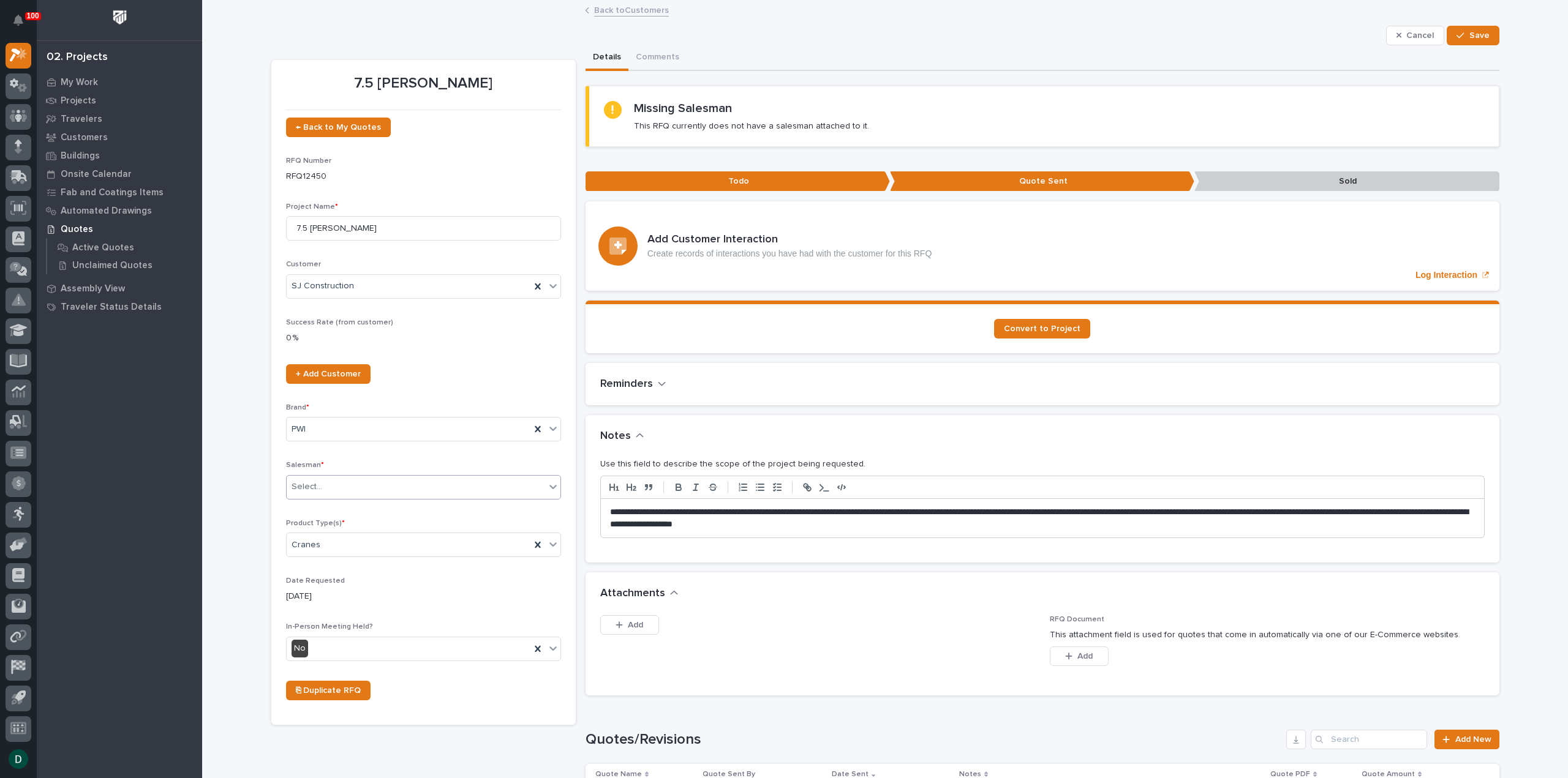
click at [390, 488] on div "Select..." at bounding box center [415, 487] width 258 height 20
type input "****"
click at [368, 508] on div "[PERSON_NAME]" at bounding box center [419, 508] width 274 height 22
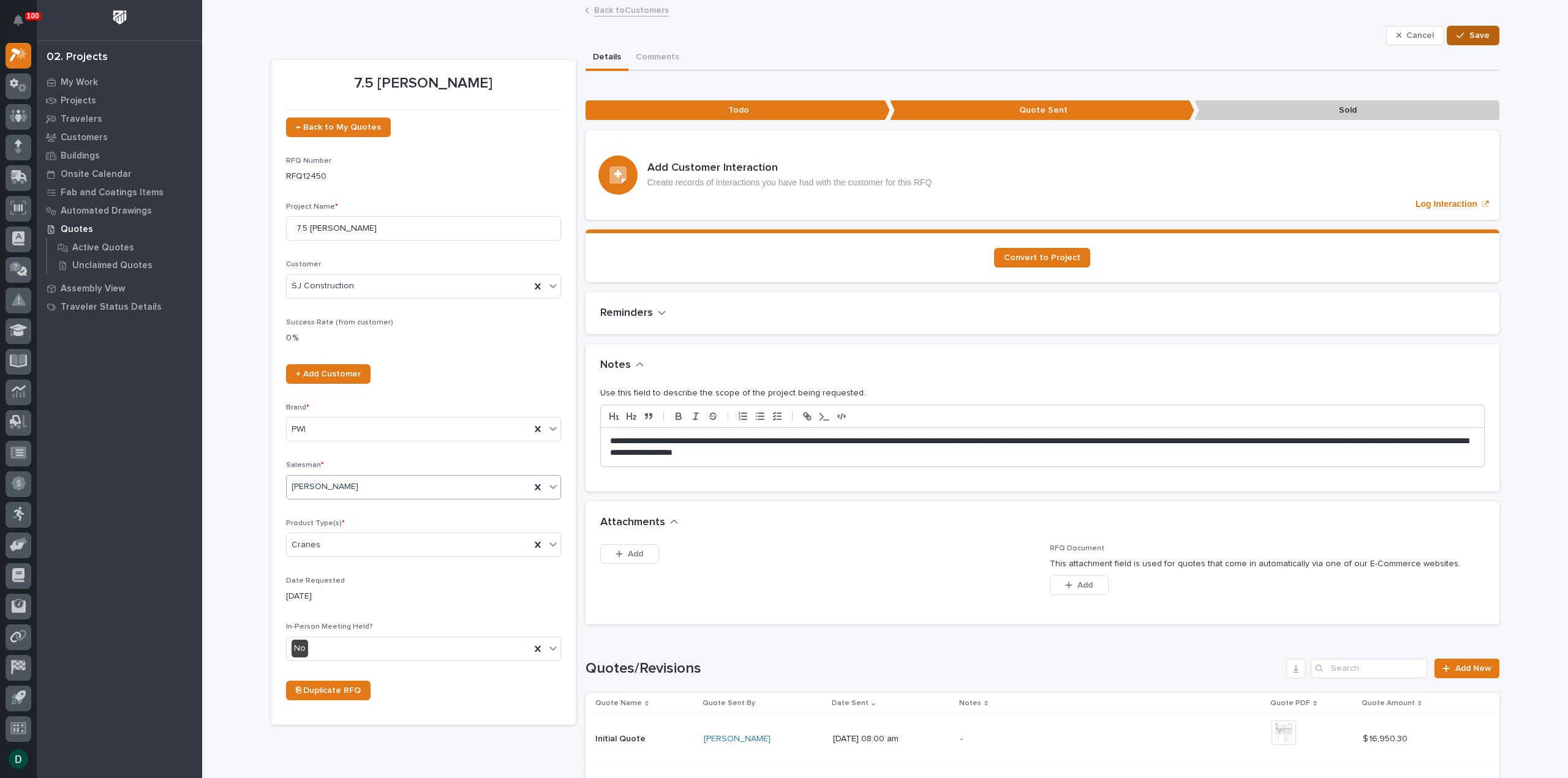
drag, startPoint x: 1465, startPoint y: 33, endPoint x: 1452, endPoint y: 31, distance: 13.2
click at [1459, 33] on div "button" at bounding box center [1463, 35] width 12 height 9
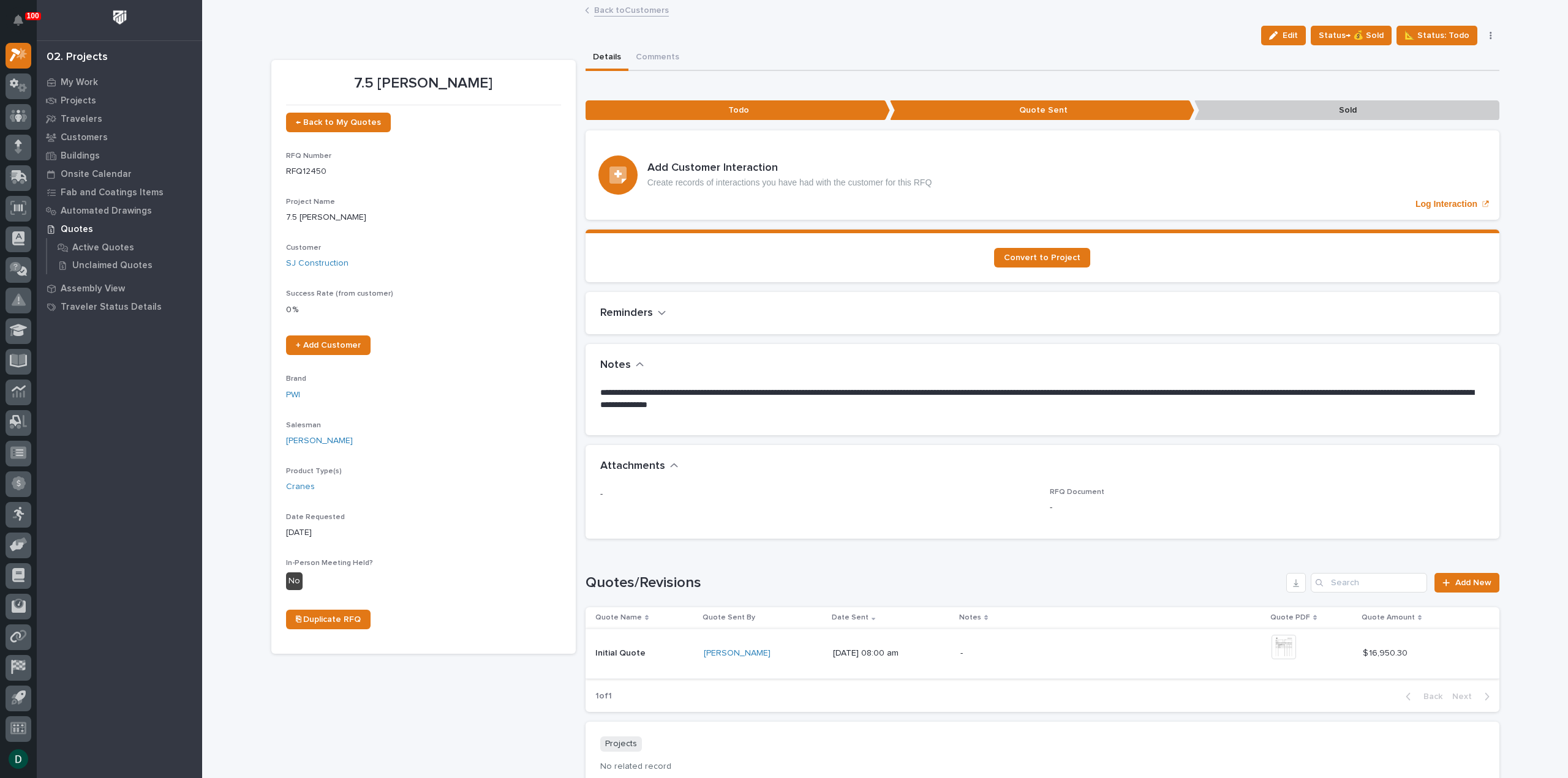
click at [1290, 647] on img at bounding box center [1284, 647] width 24 height 24
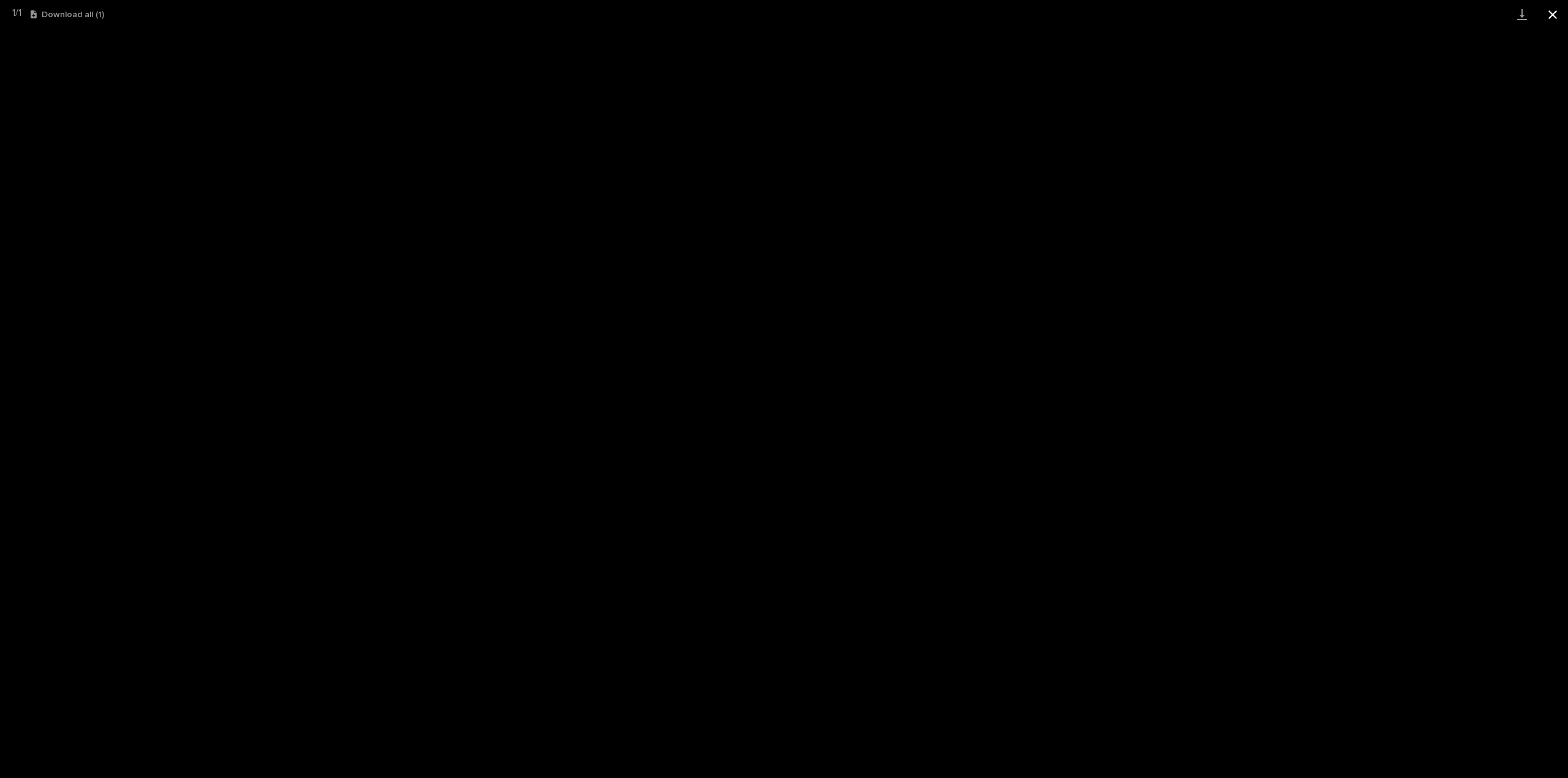
click at [1557, 10] on button "Close gallery" at bounding box center [1553, 14] width 31 height 29
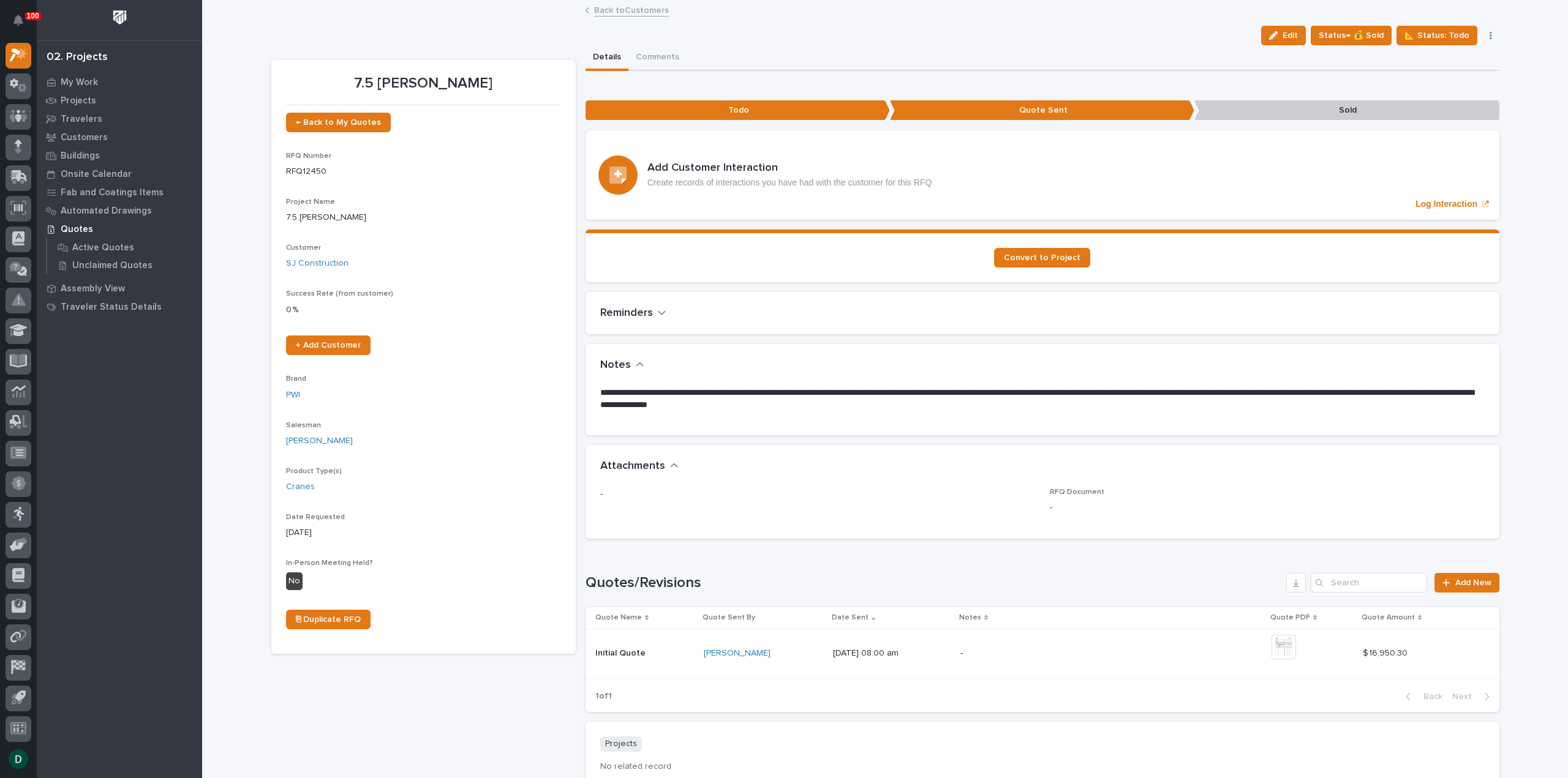
click at [646, 9] on link "Back to Customers" at bounding box center [631, 10] width 75 height 14
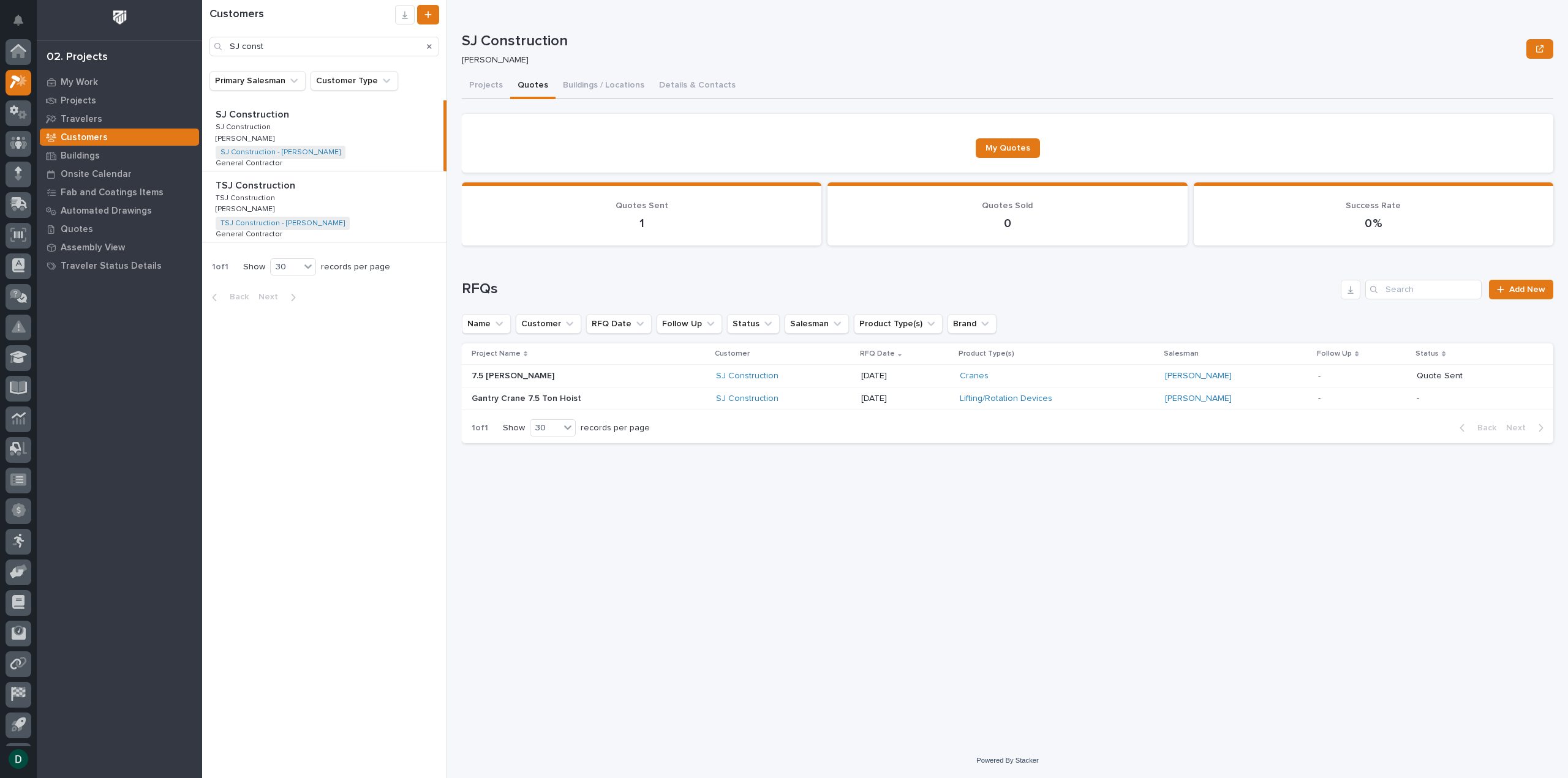
scroll to position [27, 0]
click at [662, 397] on p at bounding box center [579, 398] width 214 height 10
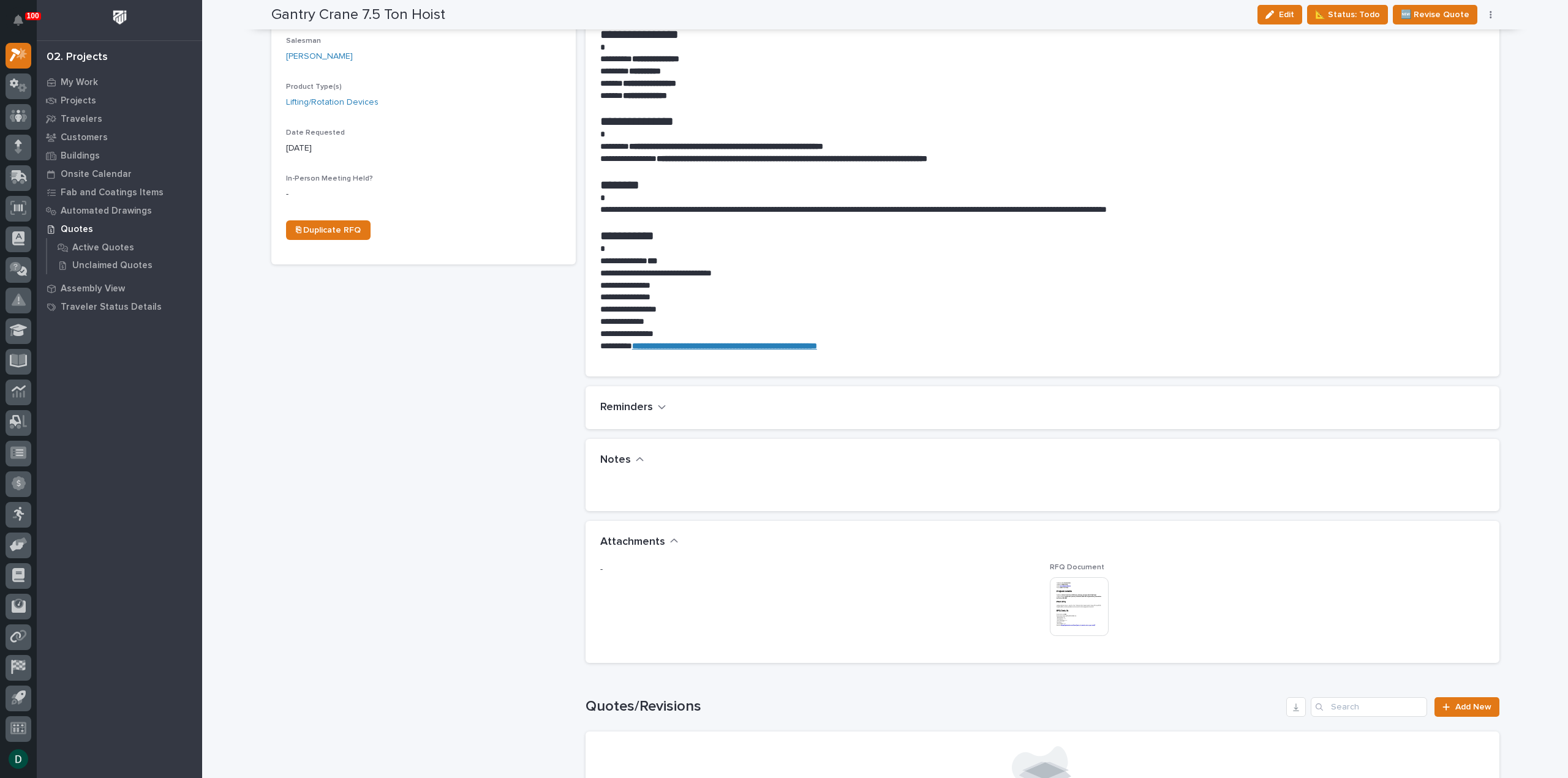
scroll to position [490, 0]
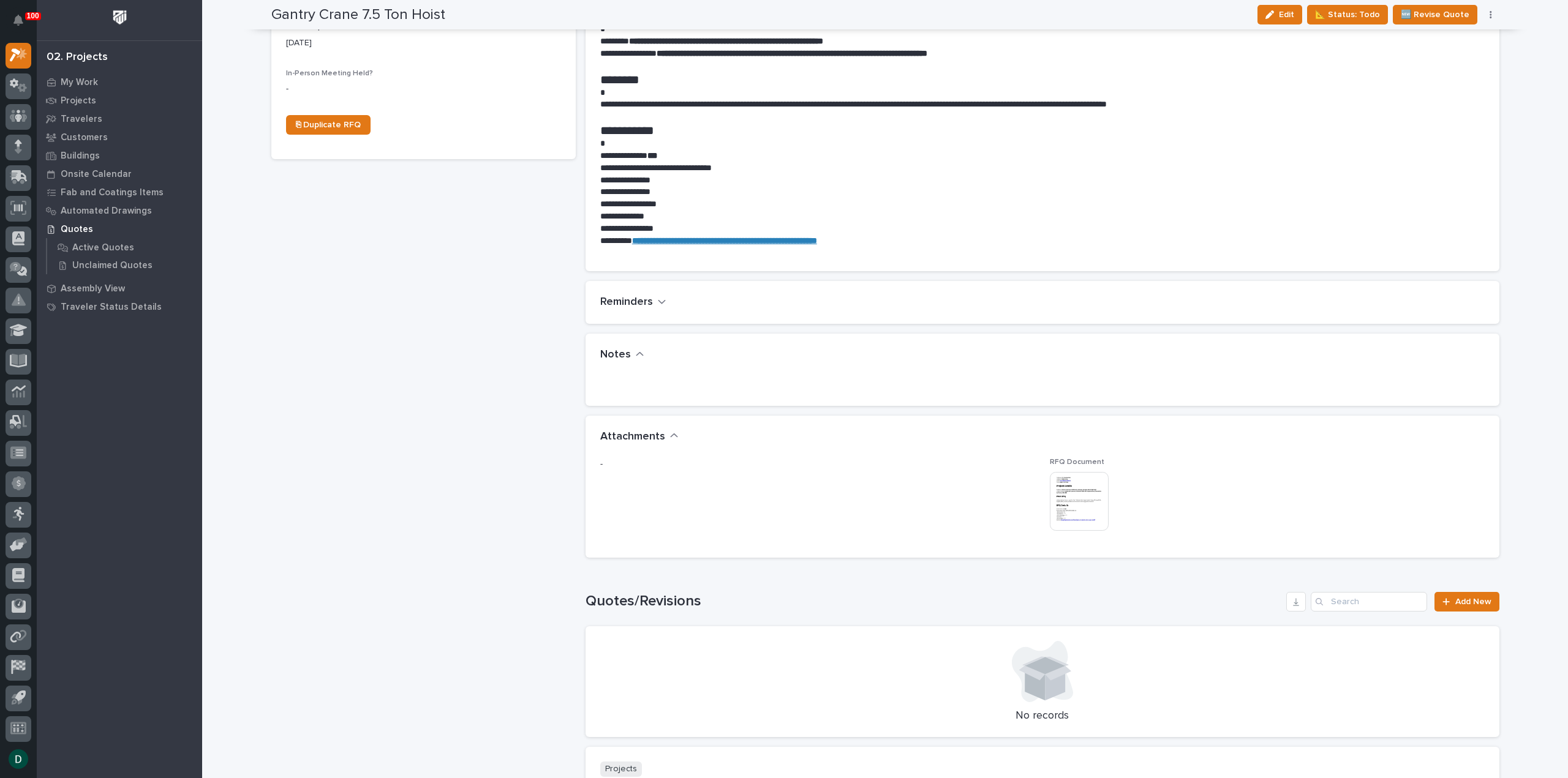
click at [1072, 515] on img at bounding box center [1079, 501] width 59 height 59
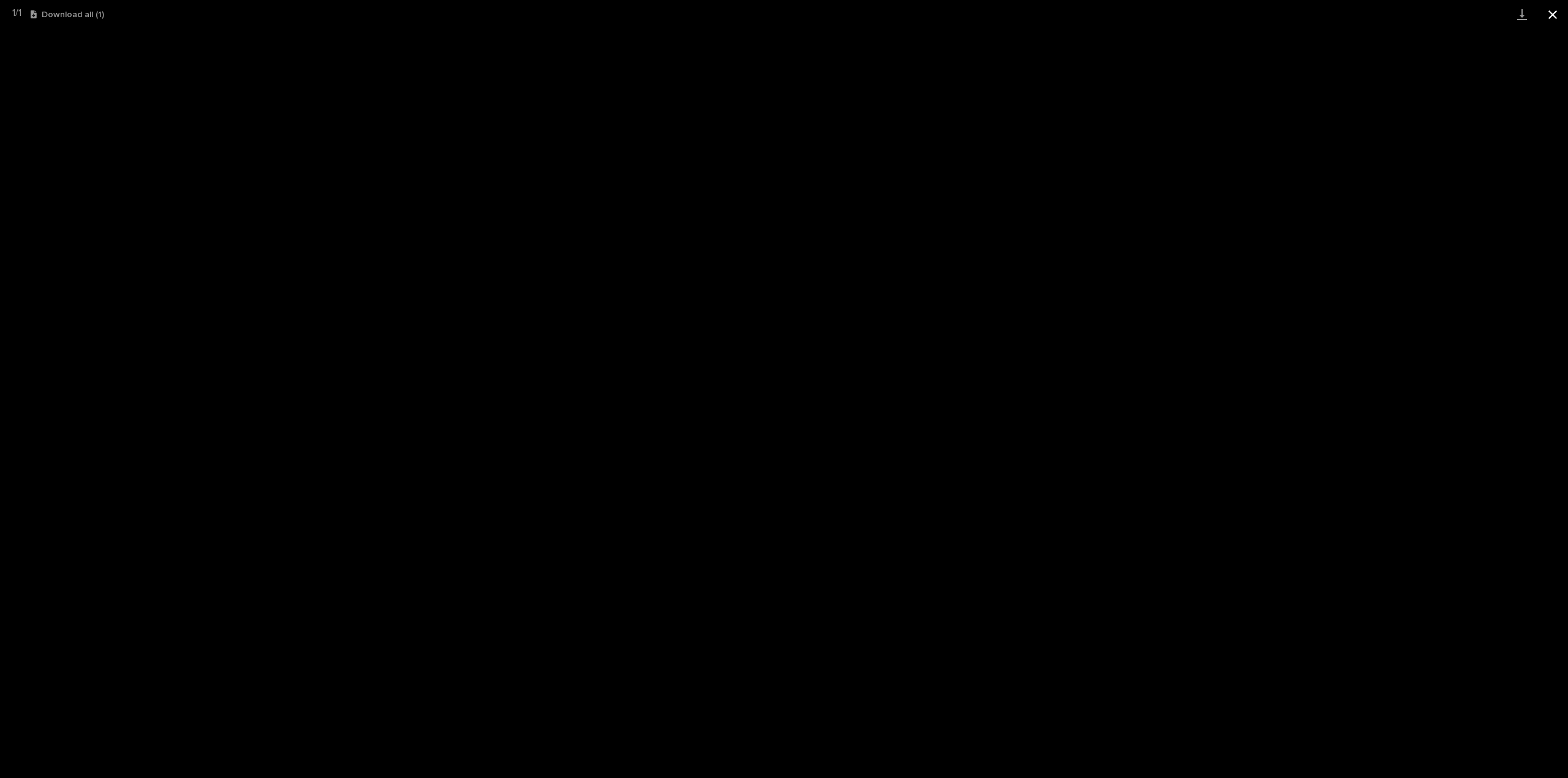
click at [1552, 17] on button "Close gallery" at bounding box center [1553, 14] width 31 height 29
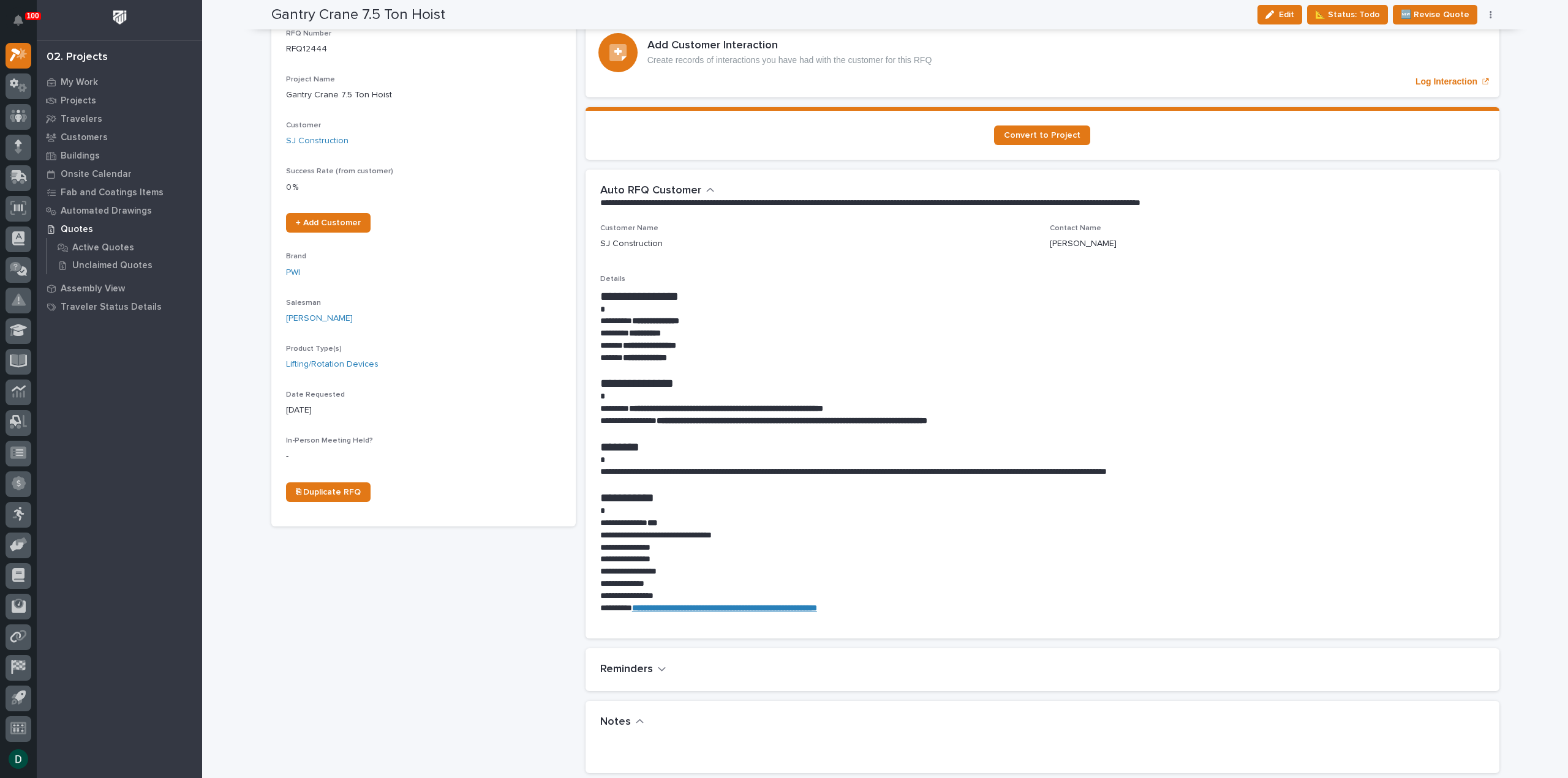
scroll to position [0, 0]
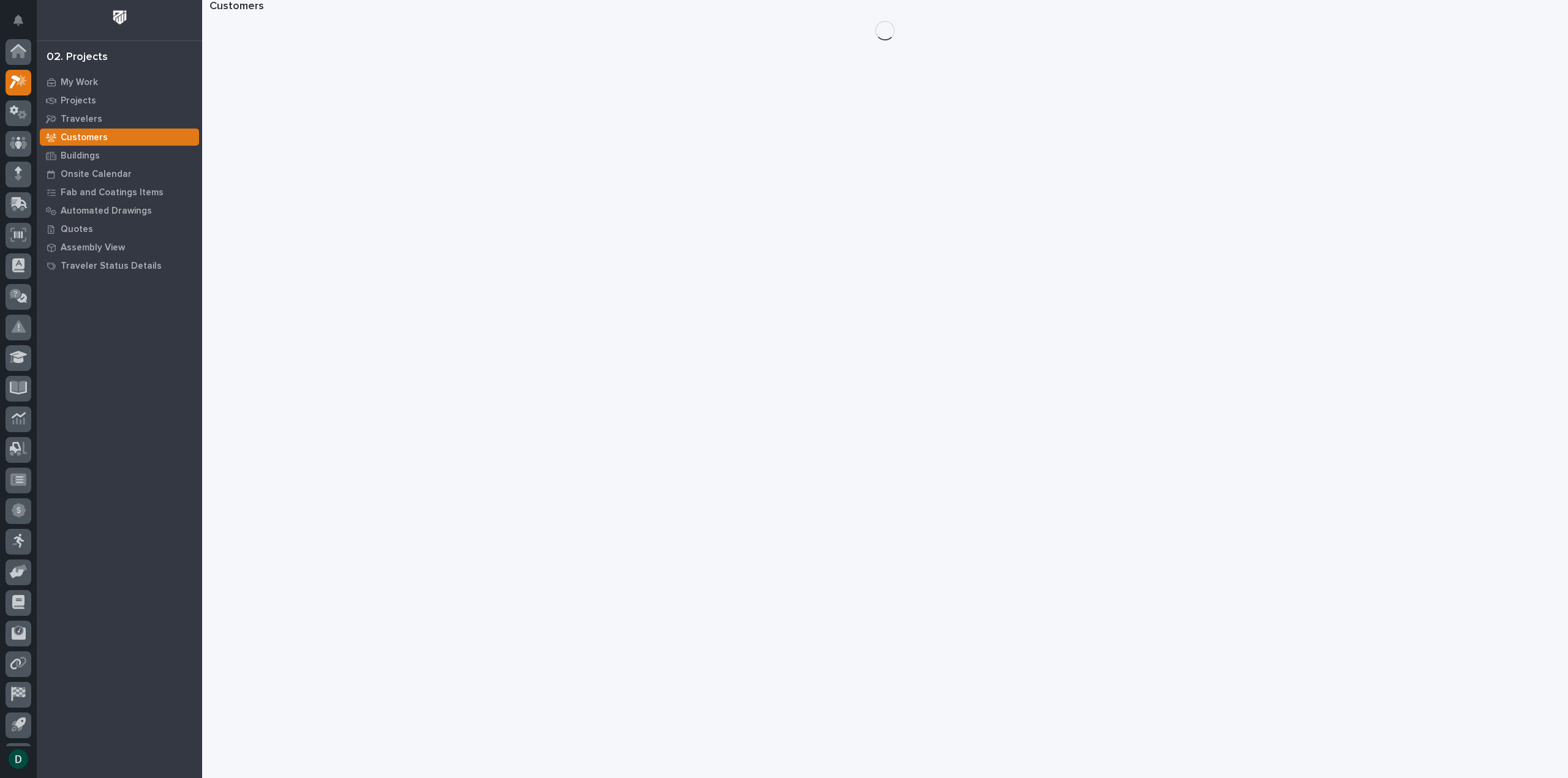
scroll to position [27, 0]
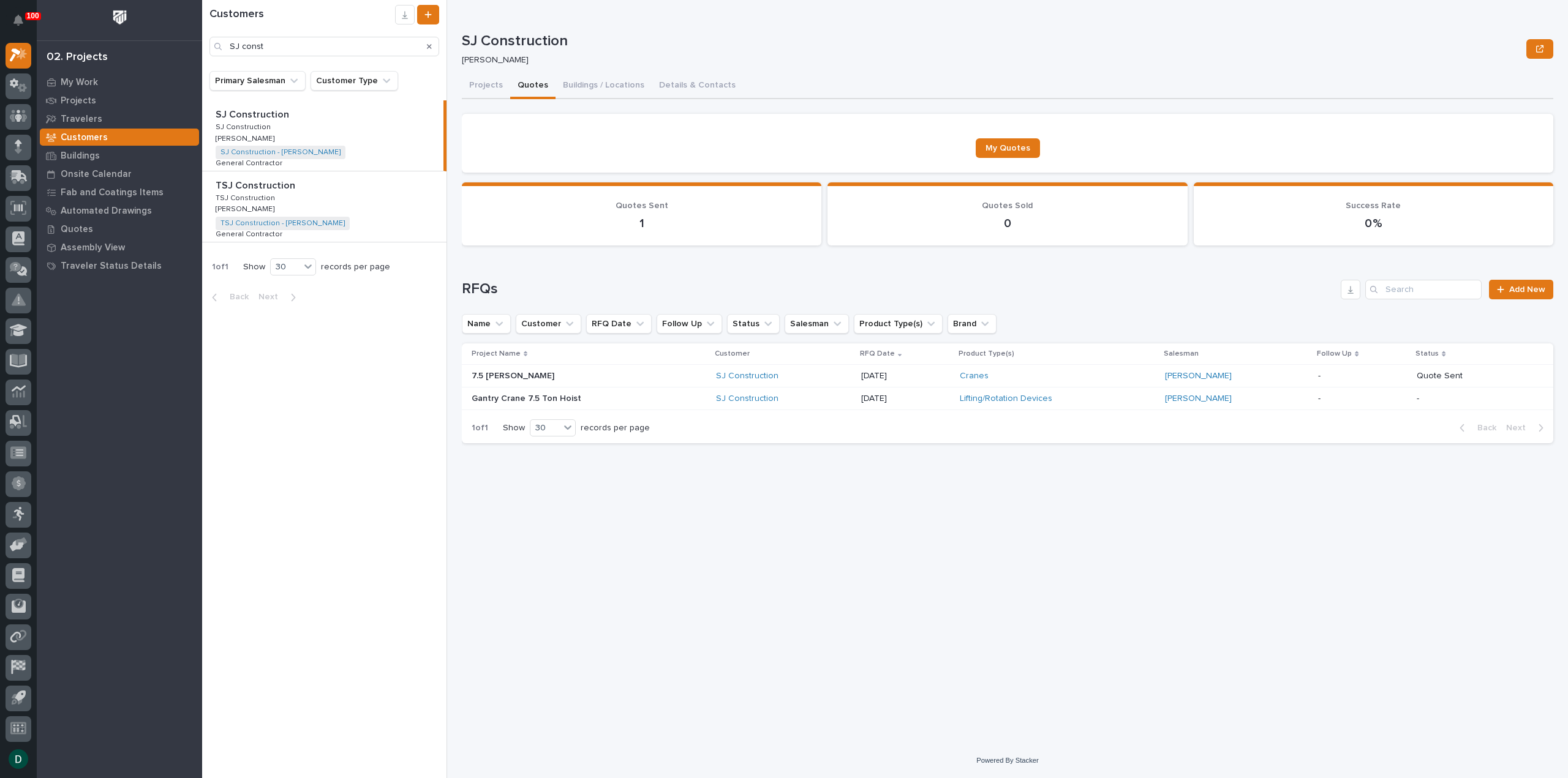
click at [686, 377] on div "7.5 Ton Crane 7.5 Ton Crane" at bounding box center [588, 376] width 234 height 20
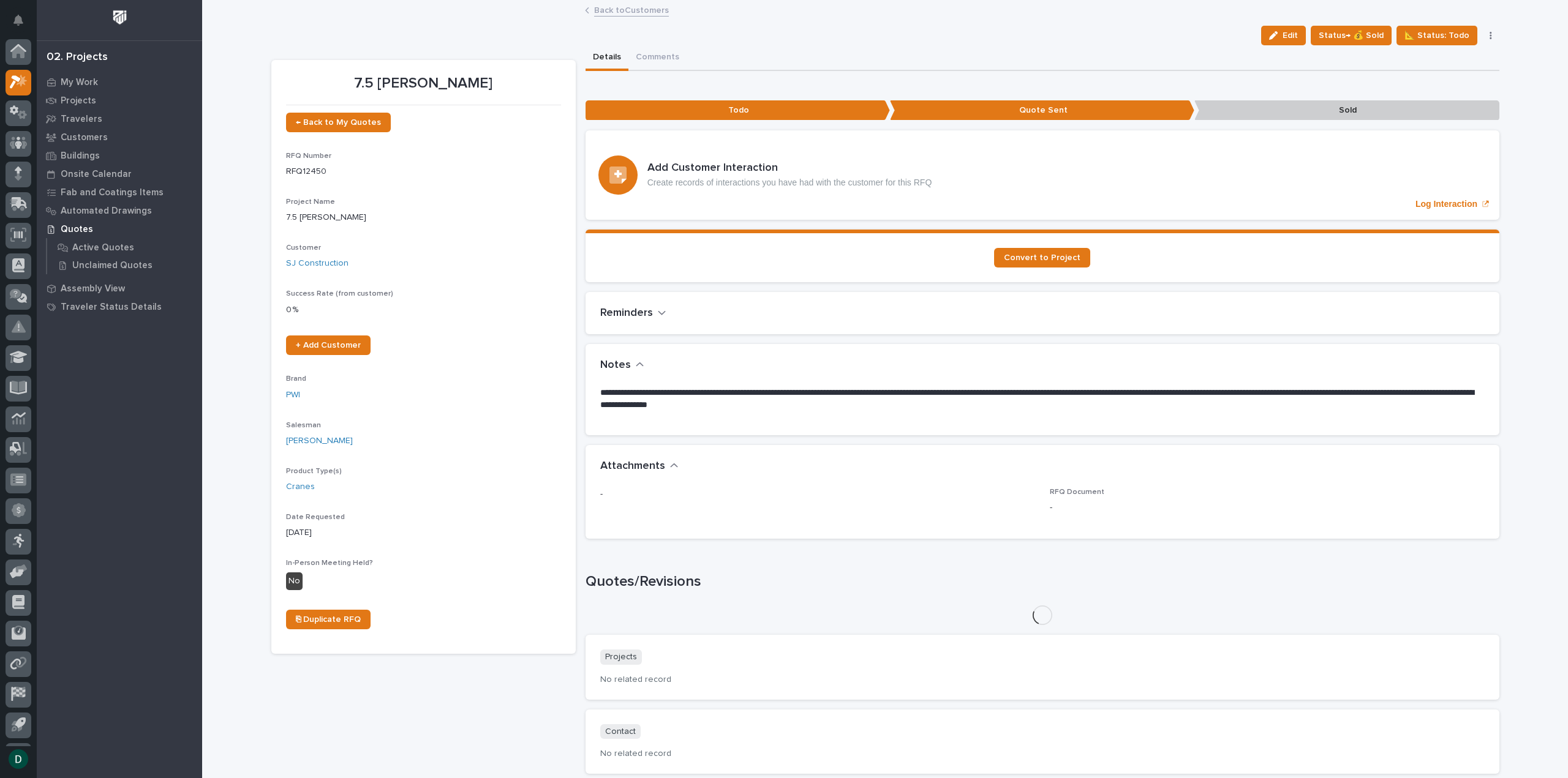
scroll to position [27, 0]
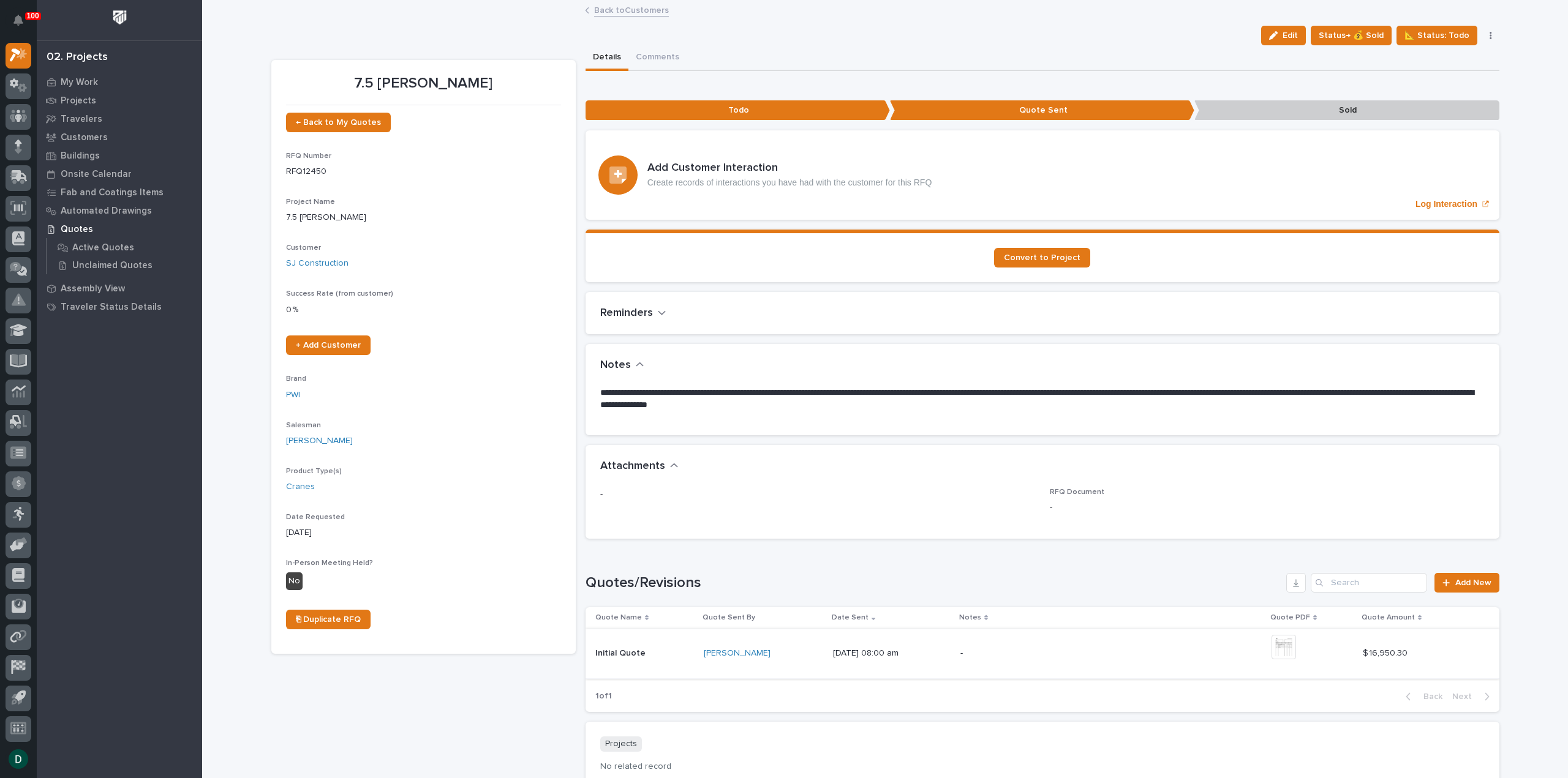
click at [1290, 644] on img at bounding box center [1284, 647] width 24 height 24
click at [818, 484] on div "Attachments" at bounding box center [1042, 466] width 914 height 43
click at [885, 403] on p "**********" at bounding box center [1042, 399] width 885 height 24
click at [873, 406] on p "**********" at bounding box center [1042, 399] width 885 height 24
click at [877, 406] on p "**********" at bounding box center [1042, 399] width 885 height 24
